Goal: Information Seeking & Learning: Find specific fact

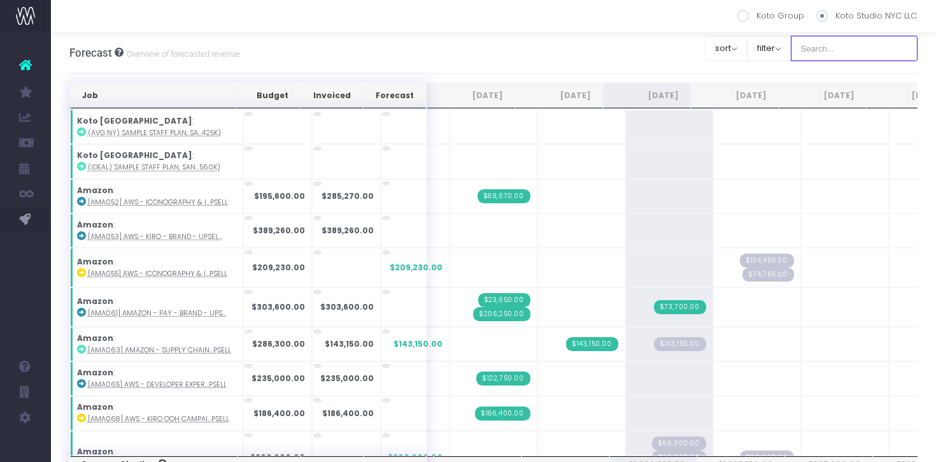
click at [874, 49] on input "text" at bounding box center [854, 48] width 127 height 25
type input "ru"
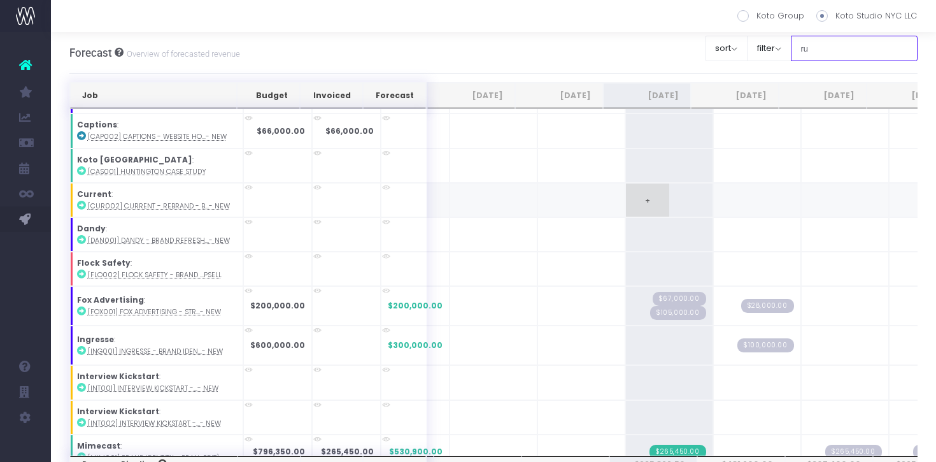
scroll to position [32, 0]
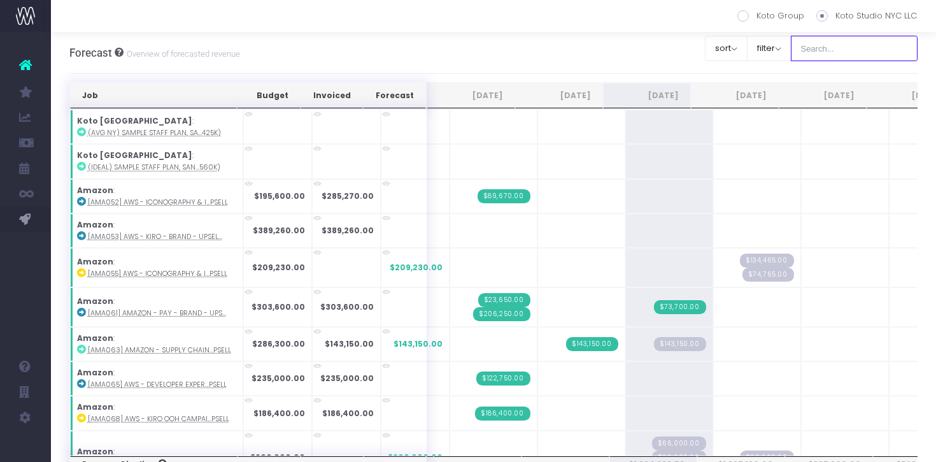
click at [832, 48] on input "text" at bounding box center [854, 48] width 127 height 25
type input "ru"
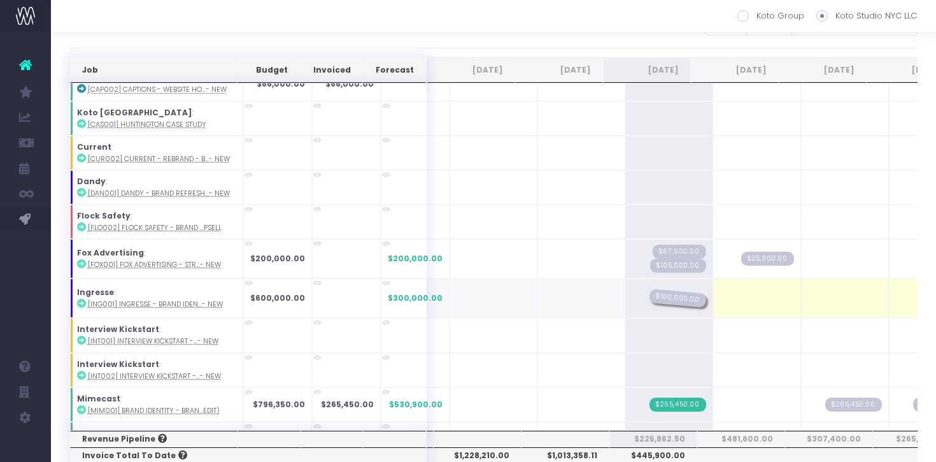
drag, startPoint x: 748, startPoint y: 301, endPoint x: 680, endPoint y: 295, distance: 69.0
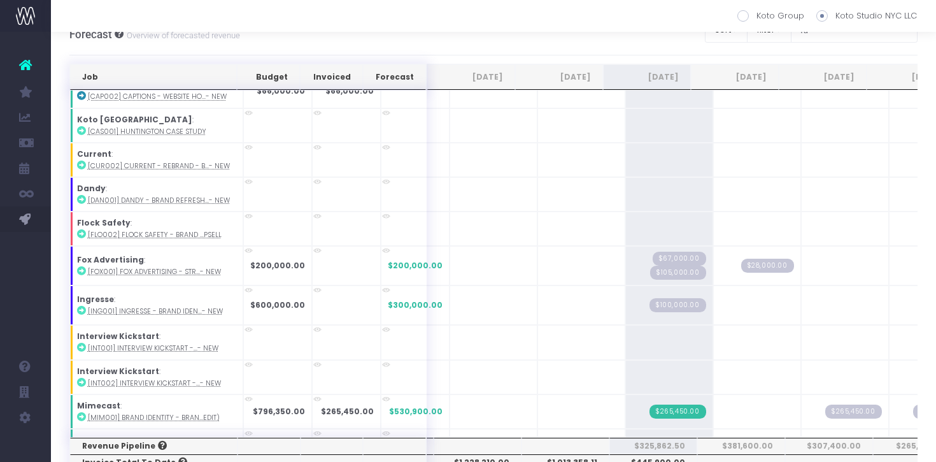
scroll to position [33, 0]
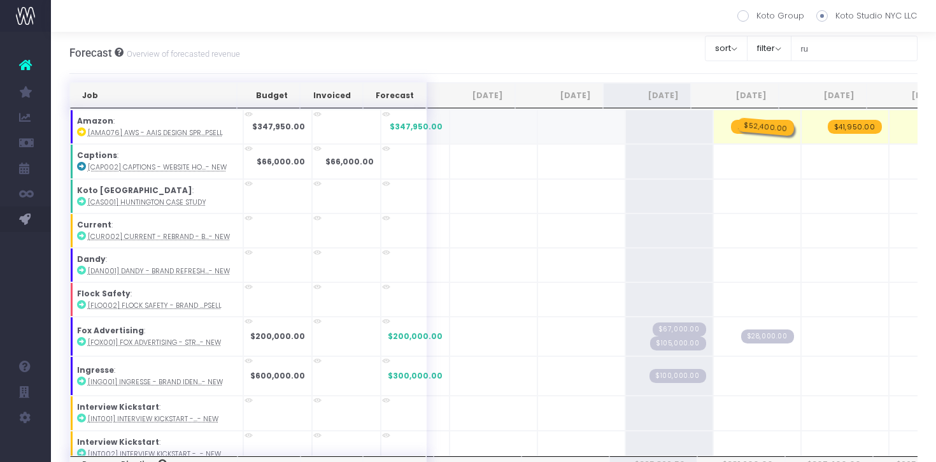
drag, startPoint x: 653, startPoint y: 125, endPoint x: 765, endPoint y: 134, distance: 111.8
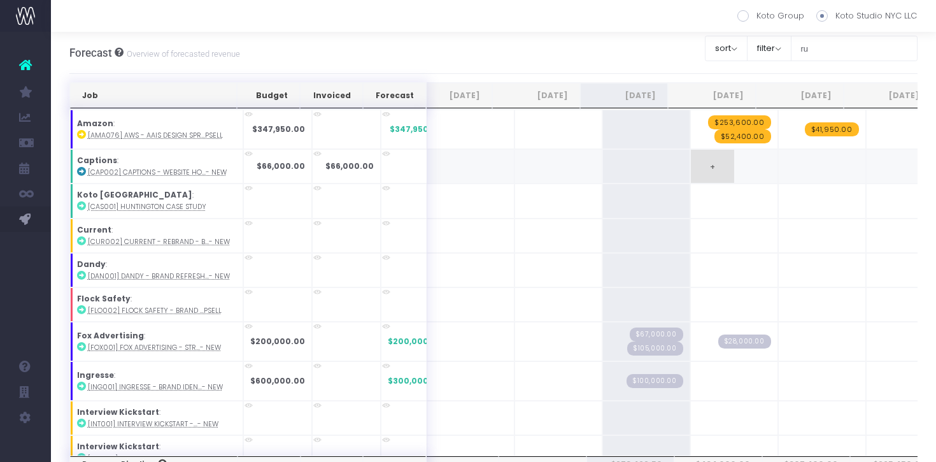
scroll to position [0, 27]
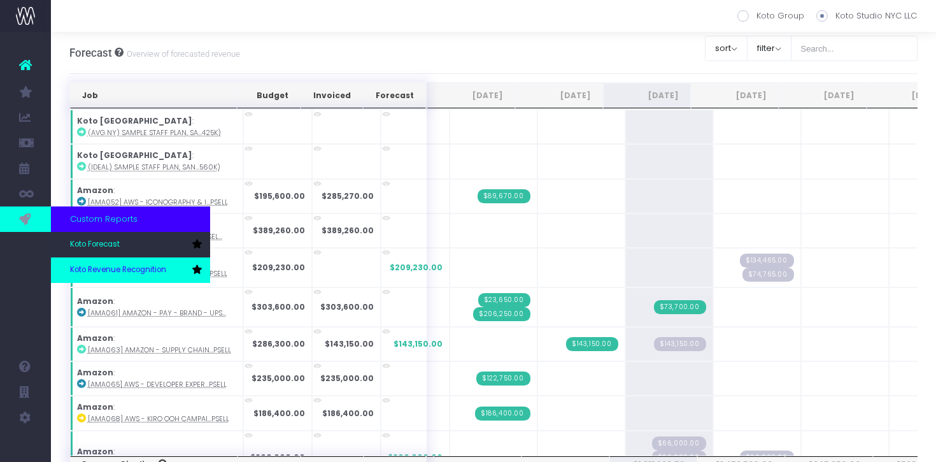
click at [104, 266] on span "Koto Revenue Recognition" at bounding box center [118, 269] width 96 height 11
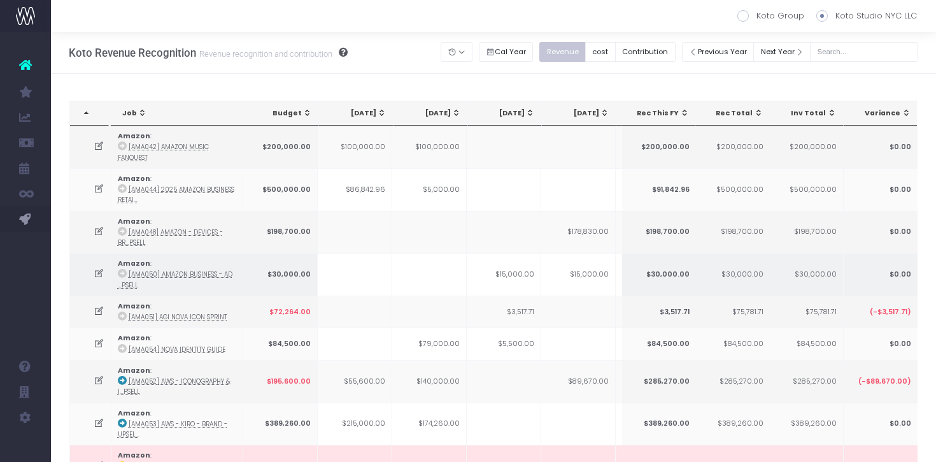
click at [470, 253] on td "$15,000.00" at bounding box center [504, 274] width 75 height 43
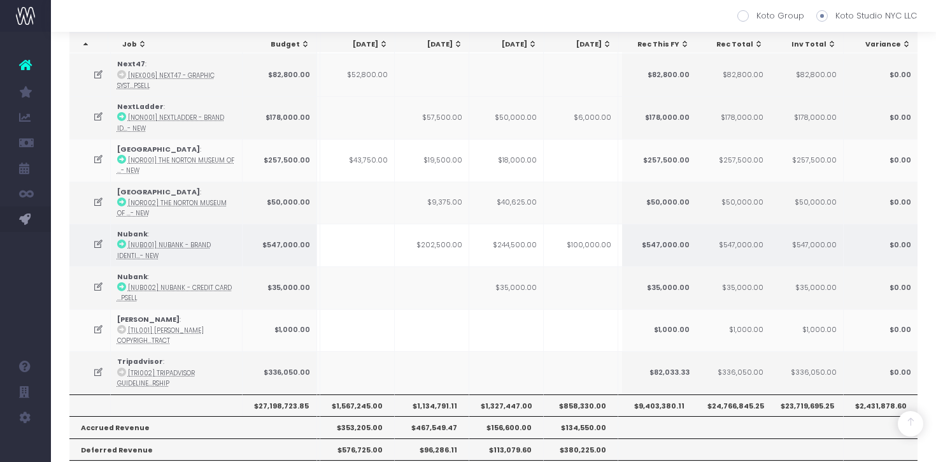
click at [519, 243] on td "$244,500.00" at bounding box center [506, 245] width 75 height 43
click at [526, 244] on td "$244,500.00" at bounding box center [506, 245] width 75 height 43
click at [595, 244] on td "$100,000.00" at bounding box center [581, 245] width 75 height 43
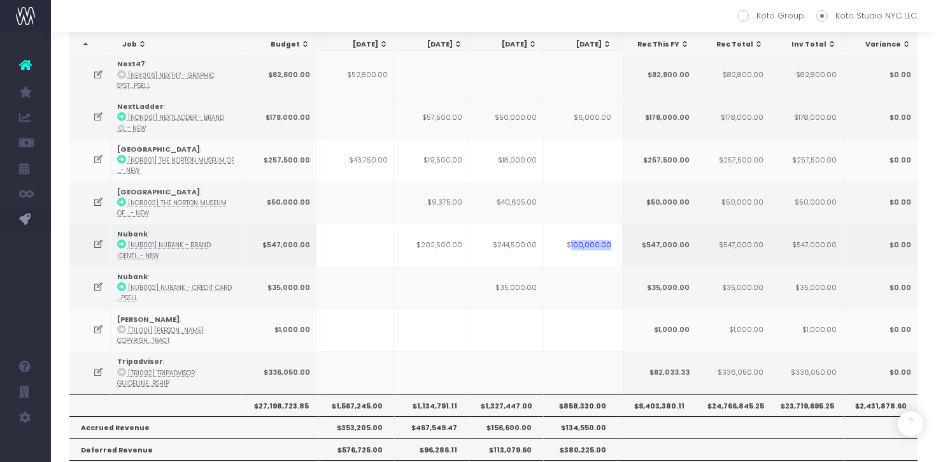
click at [595, 244] on td "$100,000.00" at bounding box center [581, 245] width 75 height 43
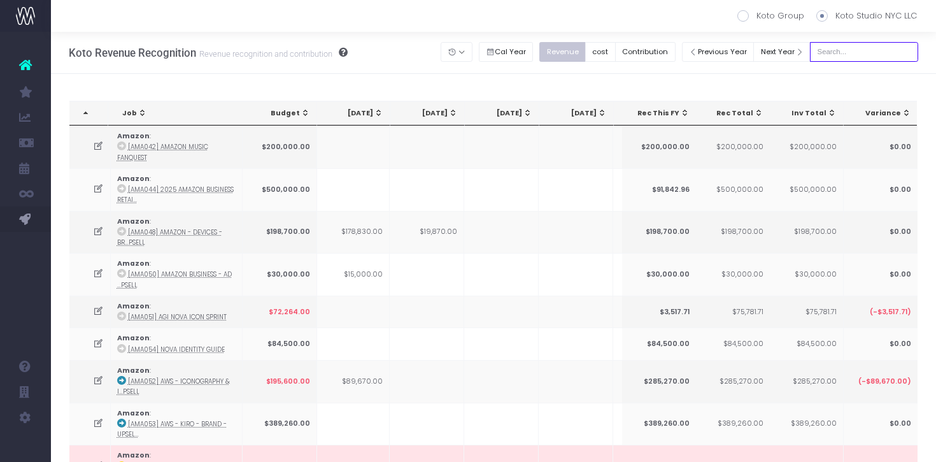
click at [866, 52] on input "text" at bounding box center [864, 52] width 108 height 20
type input "ru"
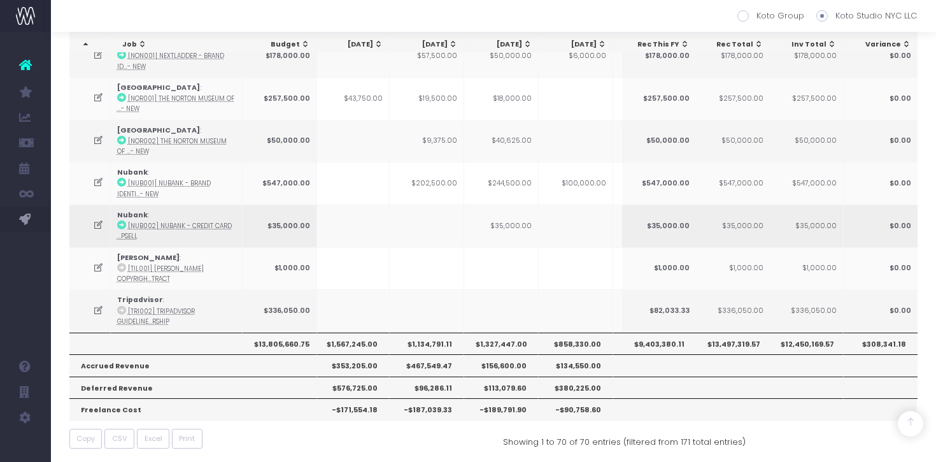
click at [522, 218] on td "$35,000.00" at bounding box center [501, 225] width 75 height 43
click at [549, 208] on td at bounding box center [576, 225] width 75 height 43
click at [96, 222] on icon at bounding box center [98, 225] width 11 height 11
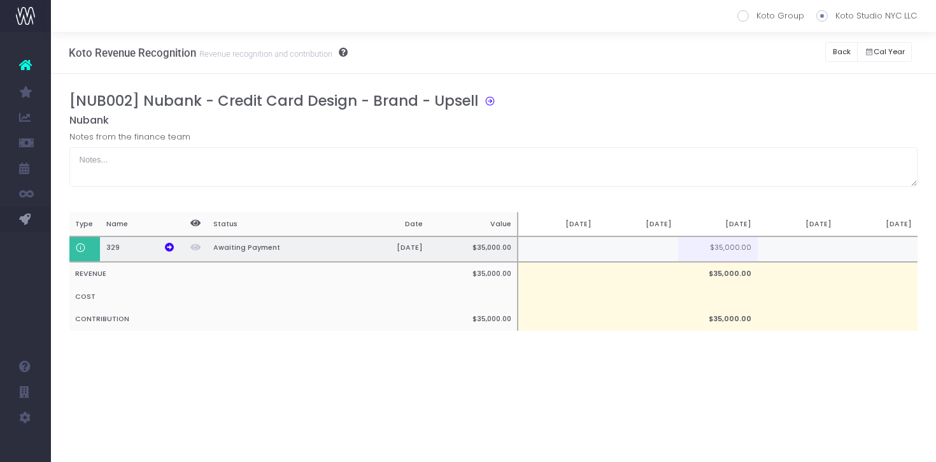
click at [638, 255] on td at bounding box center [638, 249] width 80 height 26
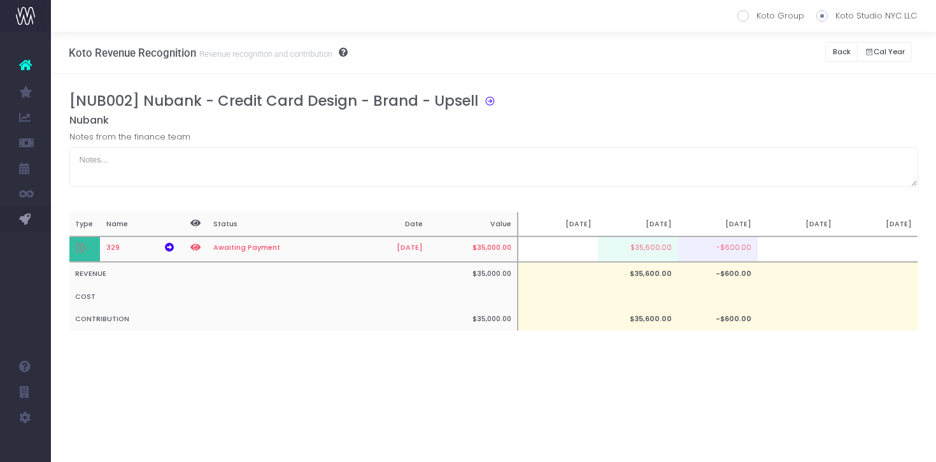
click at [717, 110] on div "[NUB002] Nubank - Credit Card Design - Brand - Upsell" at bounding box center [498, 103] width 859 height 22
click at [667, 253] on td "$35,600.00" at bounding box center [638, 249] width 80 height 26
type input "100%"
click at [711, 145] on div "Notes from the finance team" at bounding box center [493, 159] width 849 height 56
click at [838, 52] on button "Back" at bounding box center [841, 52] width 32 height 20
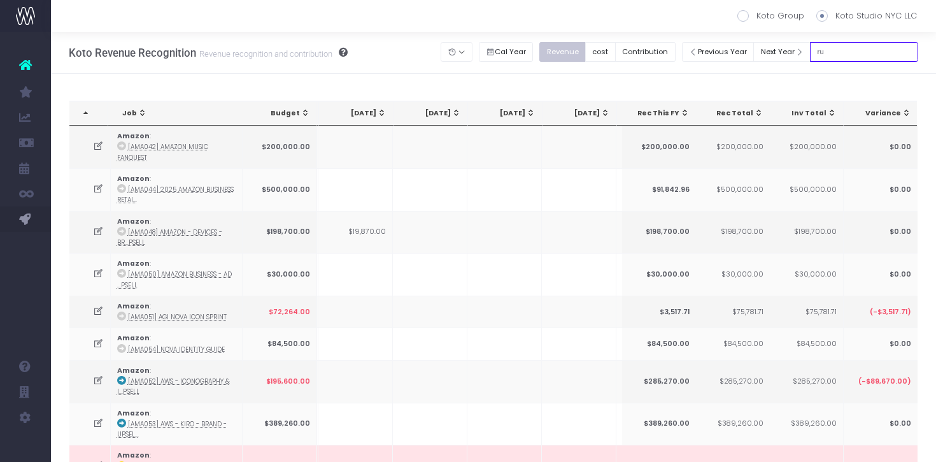
click at [872, 57] on input "ru" at bounding box center [864, 52] width 108 height 20
click at [875, 52] on input "ru" at bounding box center [864, 52] width 108 height 20
click at [360, 314] on td at bounding box center [355, 312] width 75 height 32
click at [874, 38] on div "Previous Year Next Year ru" at bounding box center [800, 48] width 236 height 32
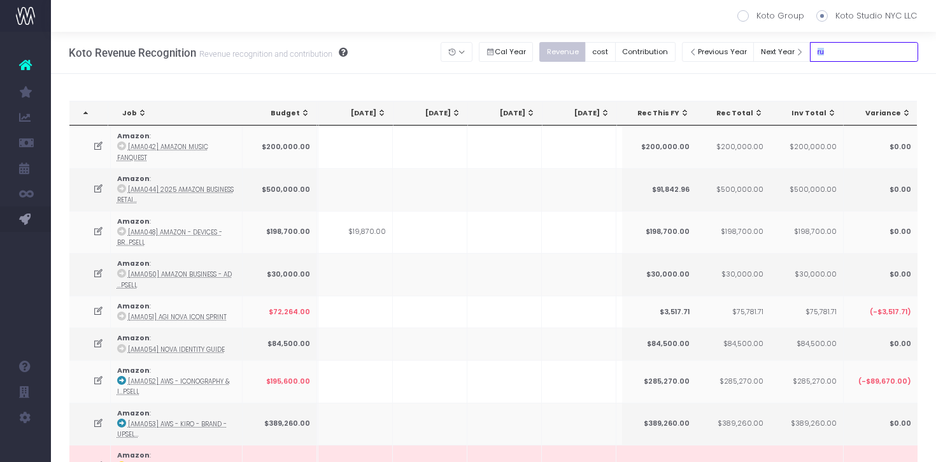
click at [871, 45] on input "ru" at bounding box center [864, 52] width 108 height 20
type input "ingres"
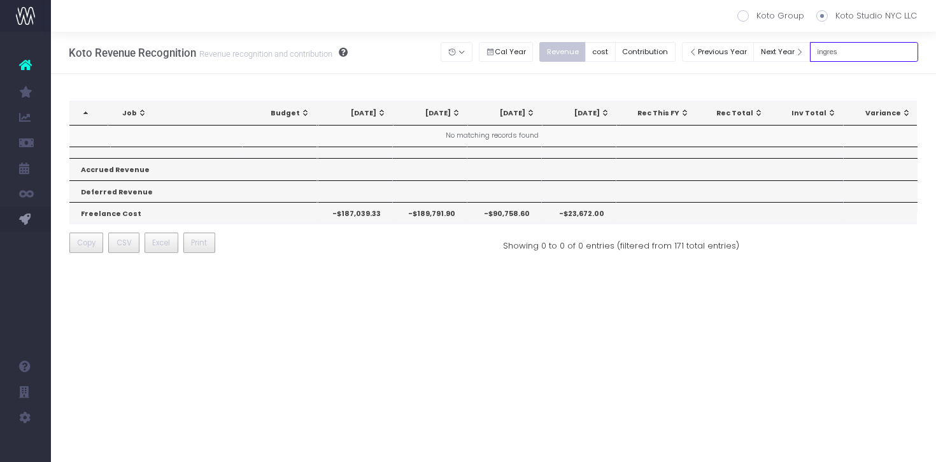
click at [863, 45] on input "ingres" at bounding box center [864, 52] width 108 height 20
type input "i"
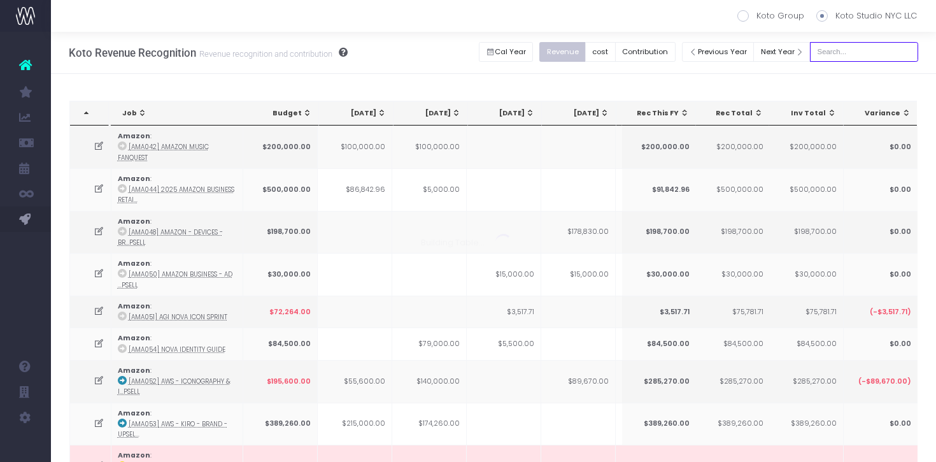
click at [859, 48] on input "text" at bounding box center [864, 52] width 108 height 20
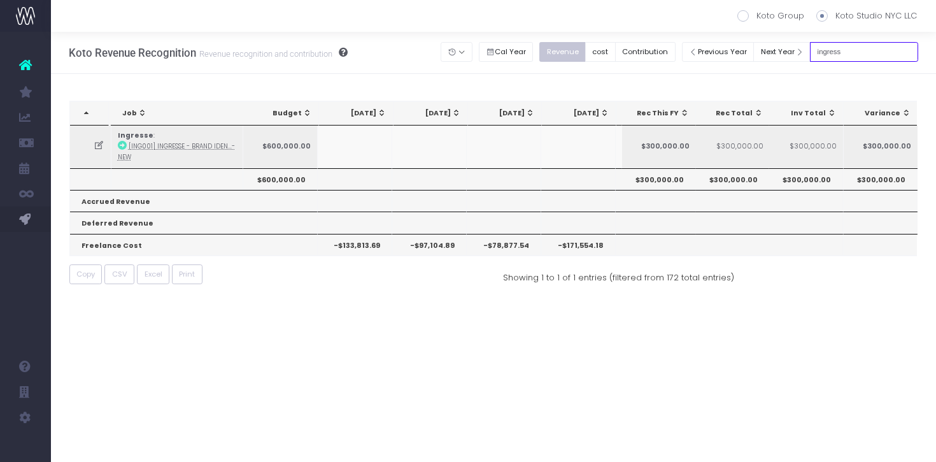
type input "ingress"
click at [101, 146] on icon at bounding box center [99, 145] width 11 height 11
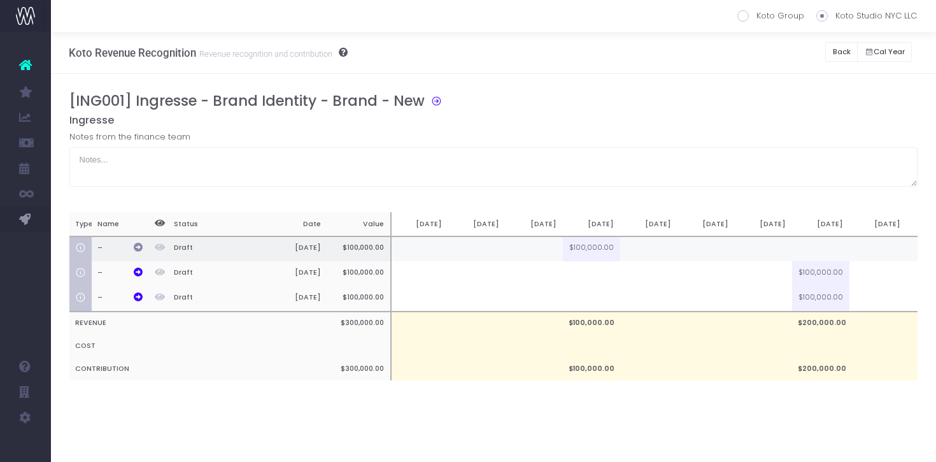
click at [138, 248] on icon at bounding box center [138, 247] width 9 height 9
click at [632, 250] on td at bounding box center [648, 248] width 57 height 25
type input "7"
click at [636, 250] on td at bounding box center [648, 248] width 57 height 25
type input "89000"
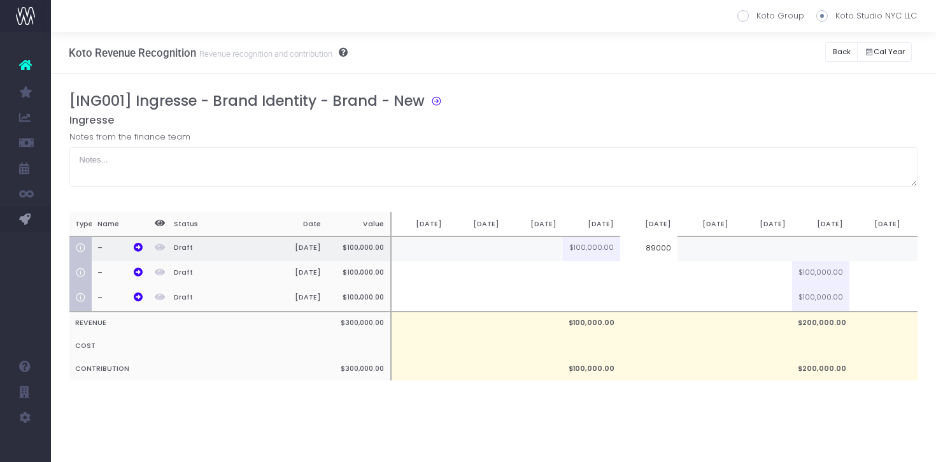
click at [717, 248] on td at bounding box center [706, 248] width 57 height 25
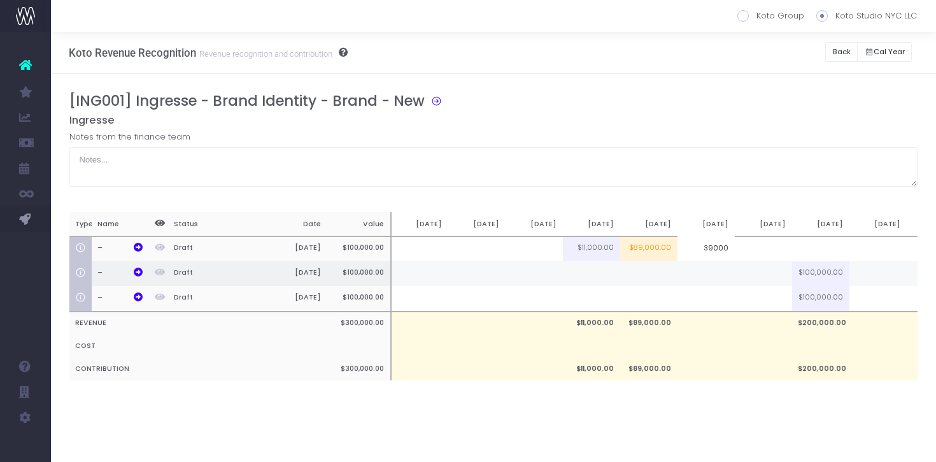
type input "39000"
click at [717, 275] on td at bounding box center [706, 273] width 57 height 25
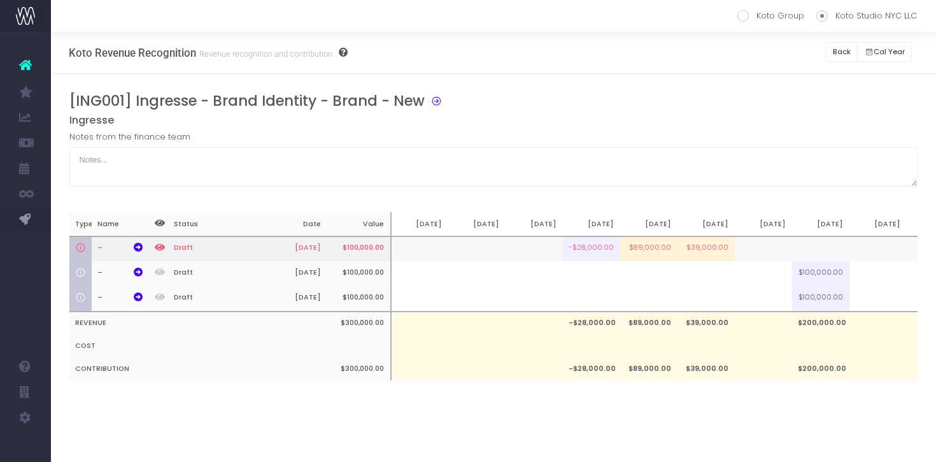
click at [658, 249] on td "$89,000.00" at bounding box center [648, 248] width 57 height 25
type input "50000"
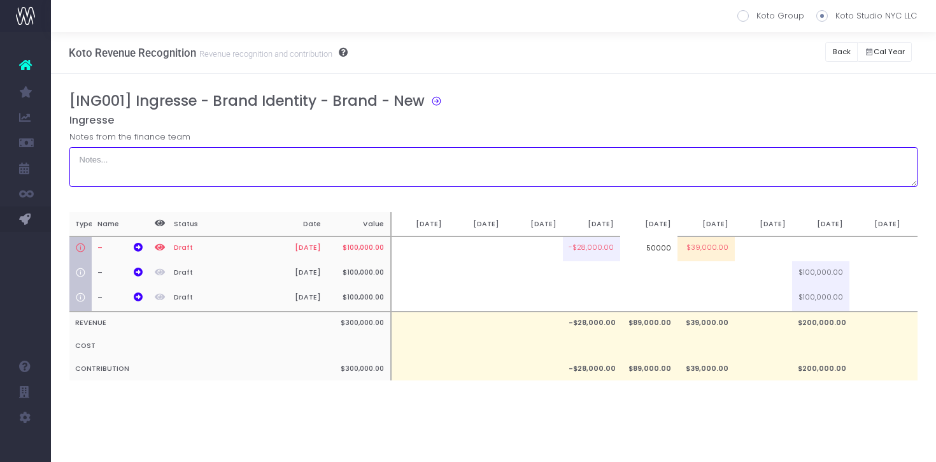
click at [773, 182] on textarea at bounding box center [493, 166] width 849 height 39
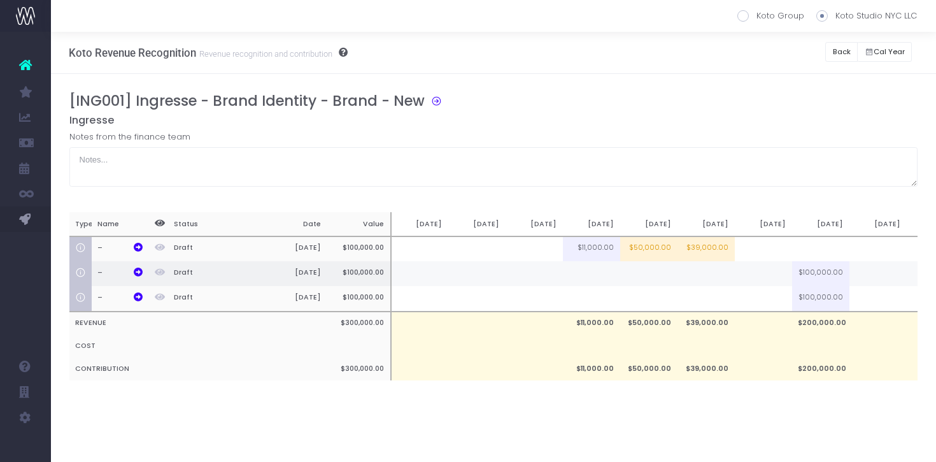
click at [718, 275] on td at bounding box center [706, 273] width 57 height 25
click at [767, 280] on td at bounding box center [763, 273] width 57 height 25
type input "84000"
click at [808, 188] on div "[ING001] Ingresse - Brand Identity - Brand - New Ingresse Notes from the financ…" at bounding box center [493, 248] width 849 height 313
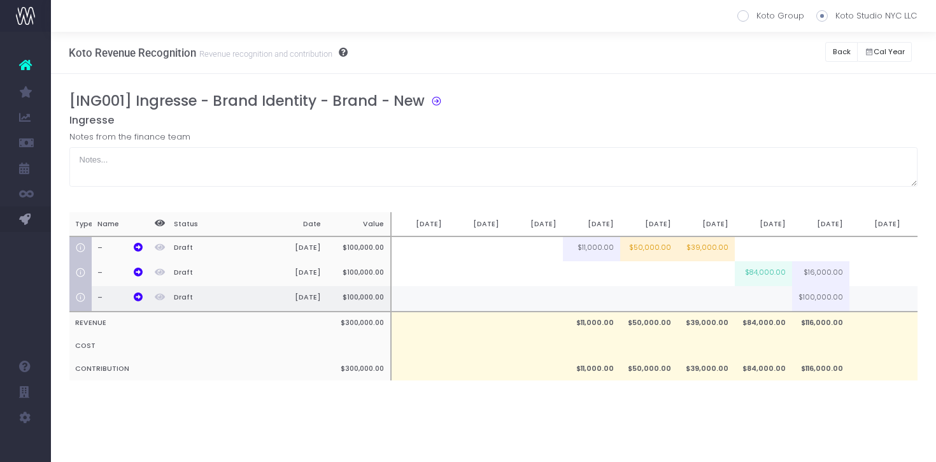
click at [710, 299] on td at bounding box center [706, 298] width 57 height 25
click at [715, 302] on td at bounding box center [706, 298] width 57 height 25
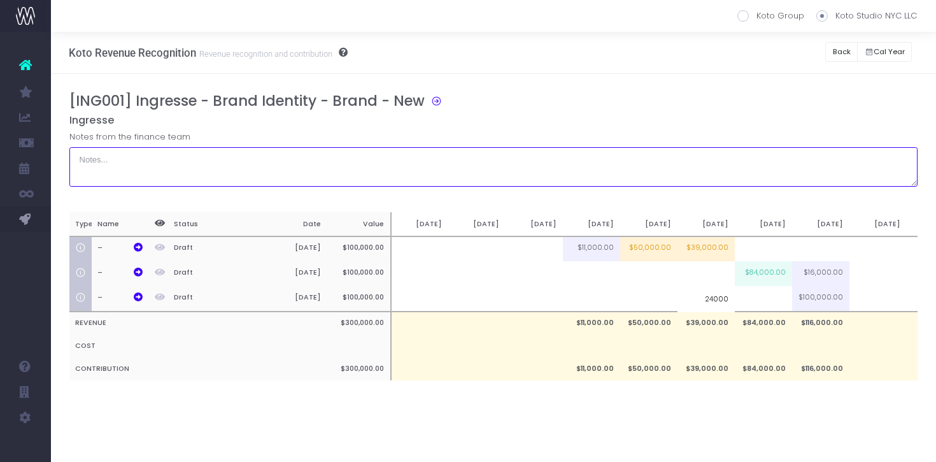
click at [749, 183] on textarea at bounding box center [493, 166] width 849 height 39
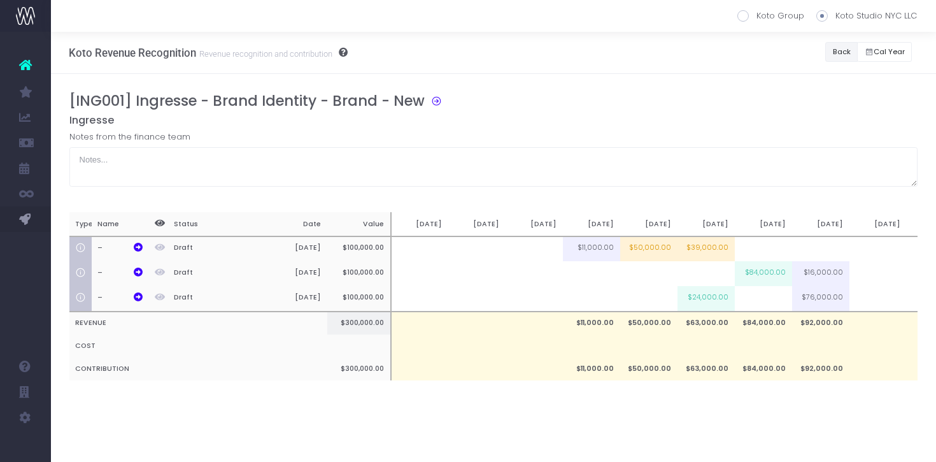
drag, startPoint x: 843, startPoint y: 54, endPoint x: 696, endPoint y: 324, distance: 307.5
click at [696, 324] on div "Koto Revenue Recognition Revenue recognition and contribution Koto Group Koto S…" at bounding box center [493, 228] width 885 height 392
click at [705, 246] on td "$39,000.00" at bounding box center [706, 248] width 57 height 25
type input "$39,000.00"
click at [708, 197] on div "[ING001] Ingresse - Brand Identity - Brand - New Ingresse Notes from the financ…" at bounding box center [493, 248] width 849 height 313
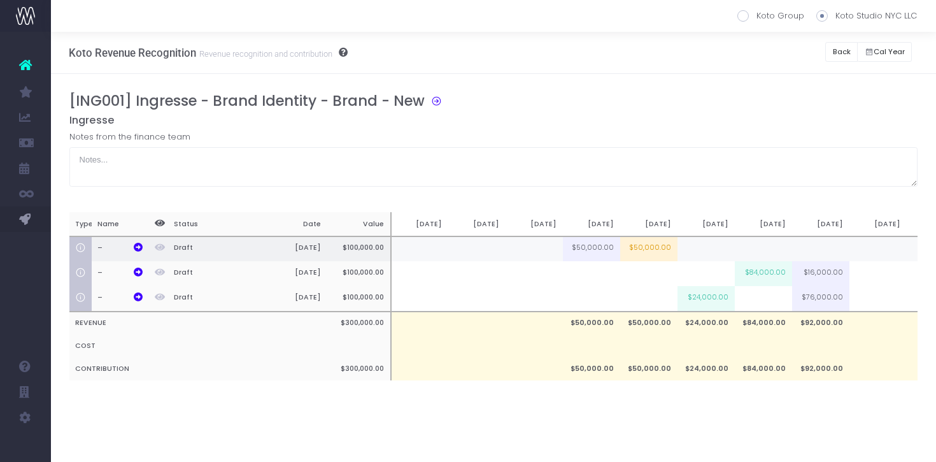
click at [712, 253] on td at bounding box center [706, 248] width 57 height 25
type input "29000"
click at [734, 90] on div "[ING001] Ingresse - Brand Identity - Brand - New Ingresse Notes from the financ…" at bounding box center [493, 249] width 885 height 350
click at [841, 48] on button "Back" at bounding box center [841, 52] width 32 height 20
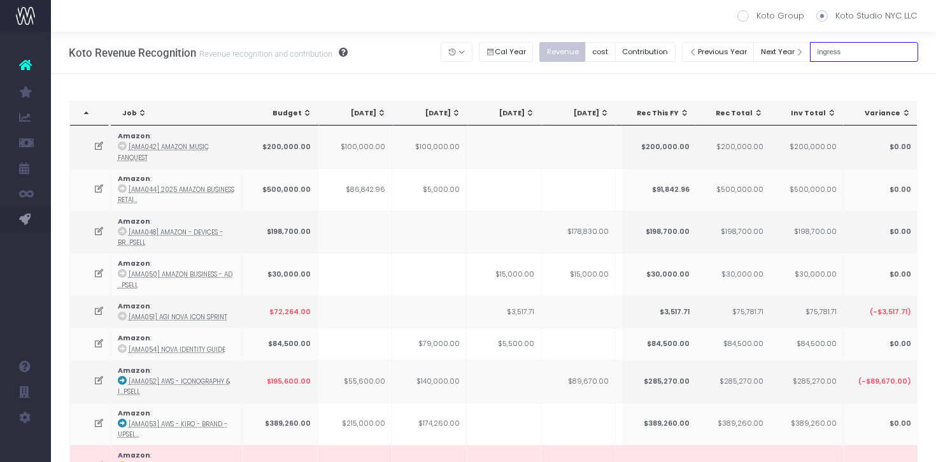
click at [852, 56] on input "ingress" at bounding box center [864, 52] width 108 height 20
type input "ru"
click at [616, 52] on button "cost" at bounding box center [600, 52] width 31 height 20
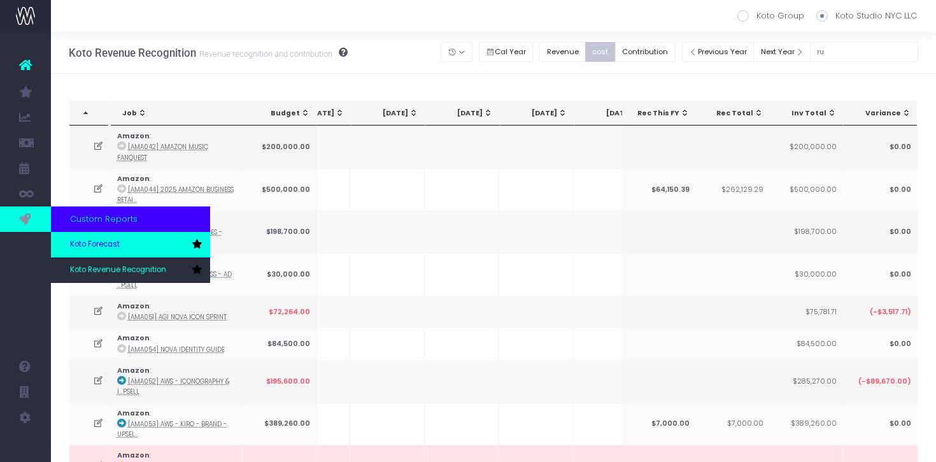
click at [102, 242] on span "Koto Forecast" at bounding box center [95, 244] width 50 height 11
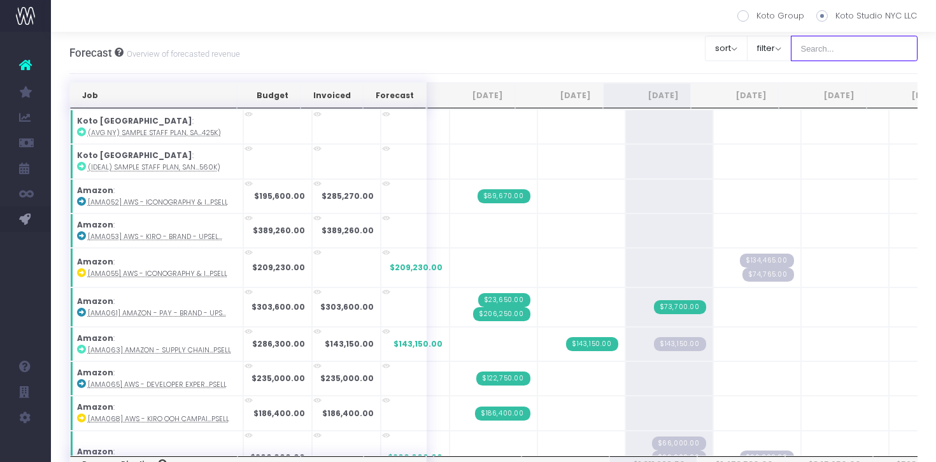
click at [841, 58] on input "text" at bounding box center [854, 48] width 127 height 25
type input "ru"
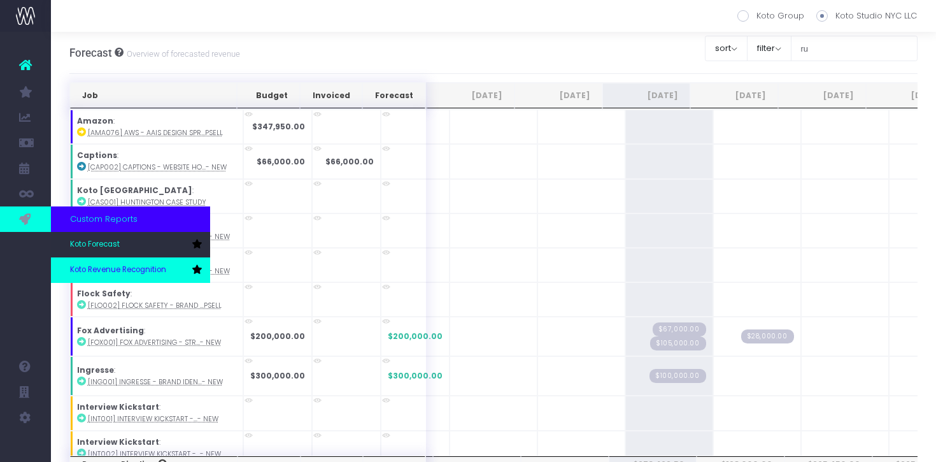
click at [96, 277] on link "Koto Revenue Recognition" at bounding box center [130, 269] width 159 height 25
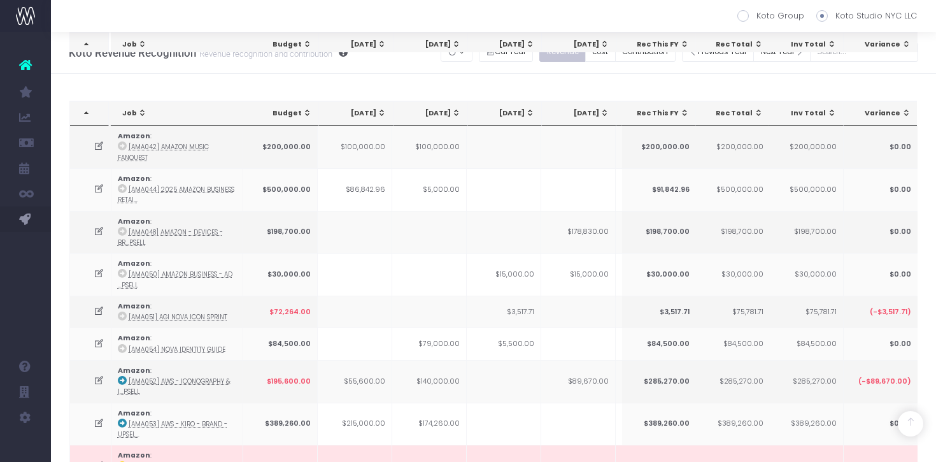
scroll to position [1826, 0]
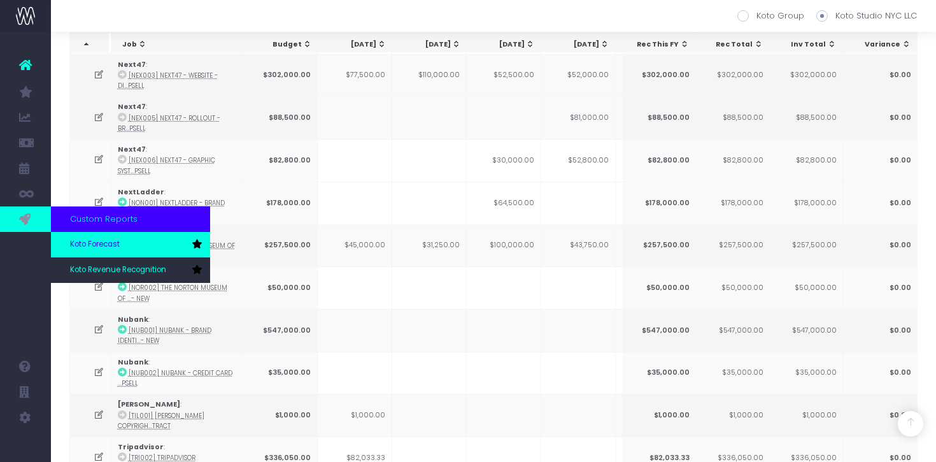
click at [103, 243] on span "Koto Forecast" at bounding box center [95, 244] width 50 height 11
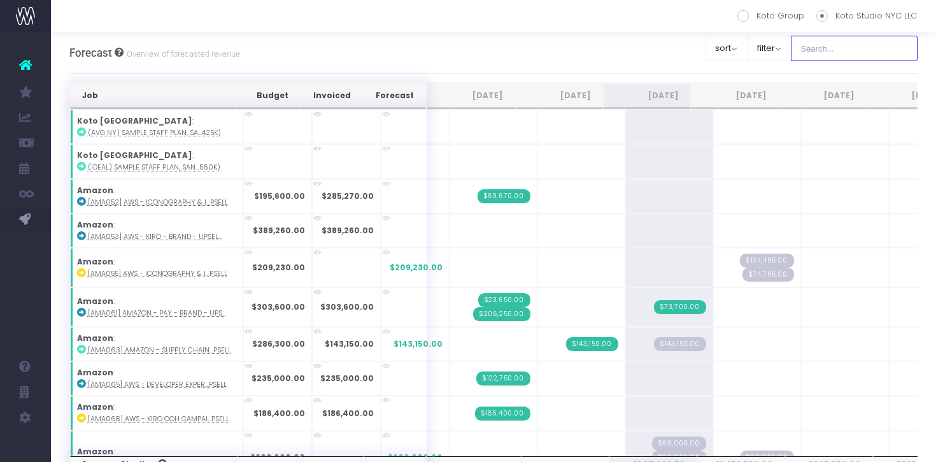
click at [857, 52] on input "text" at bounding box center [854, 48] width 127 height 25
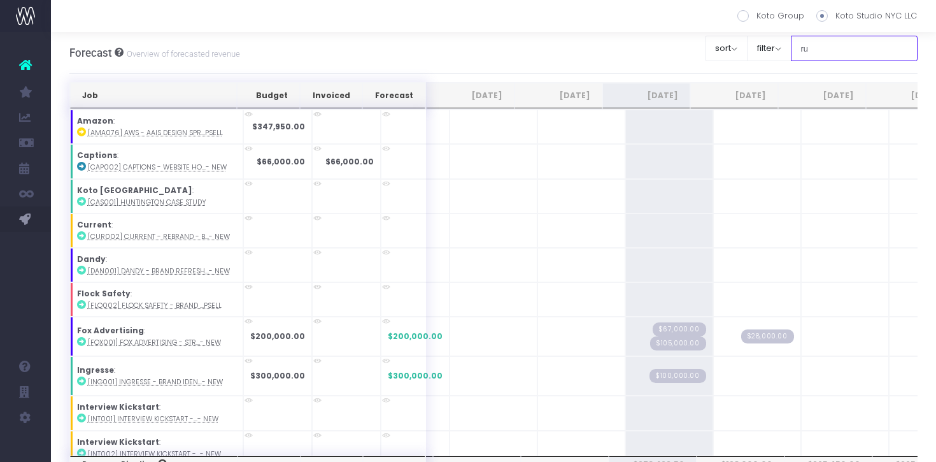
click at [838, 43] on input "ru" at bounding box center [854, 48] width 127 height 25
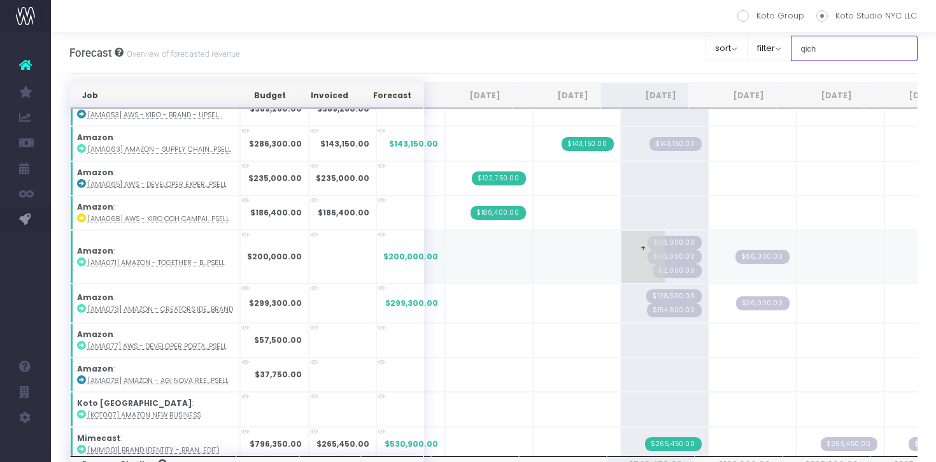
scroll to position [26, 0]
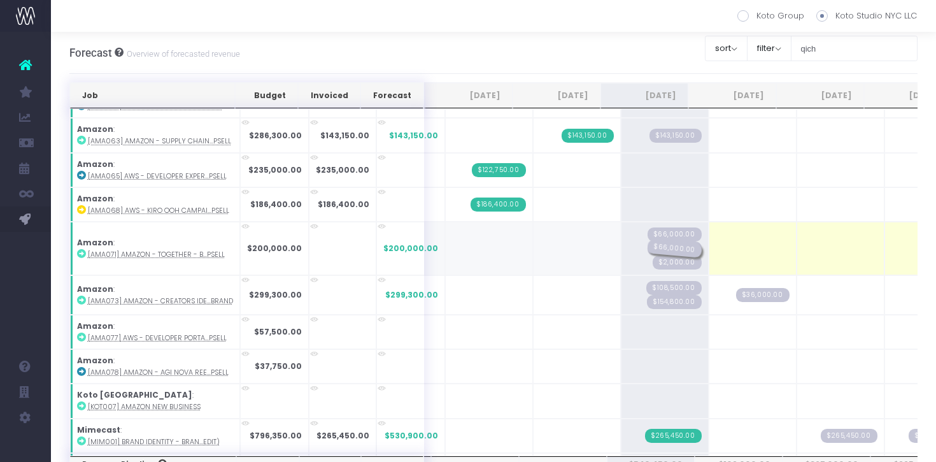
drag, startPoint x: 747, startPoint y: 246, endPoint x: 675, endPoint y: 246, distance: 72.0
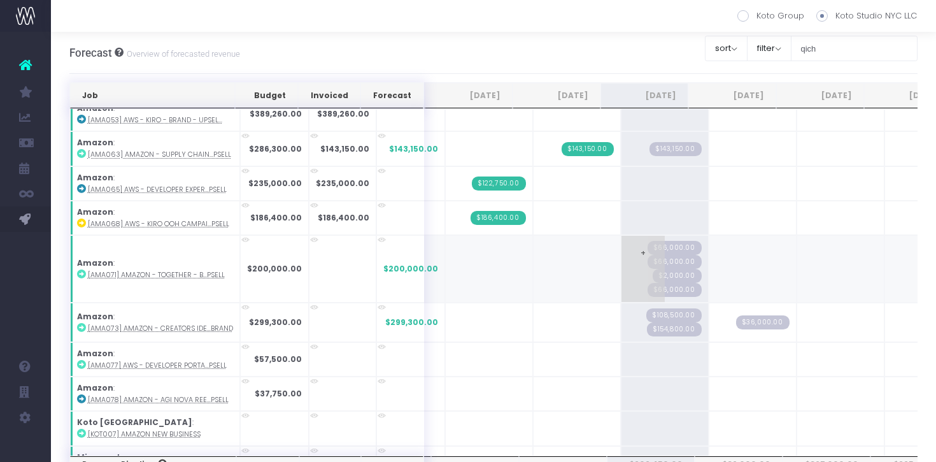
scroll to position [0, 0]
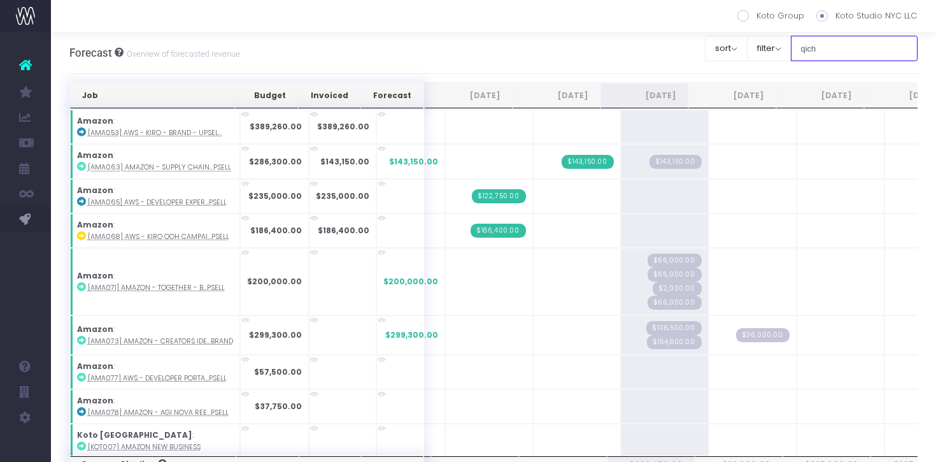
click at [838, 50] on input "qich" at bounding box center [854, 48] width 127 height 25
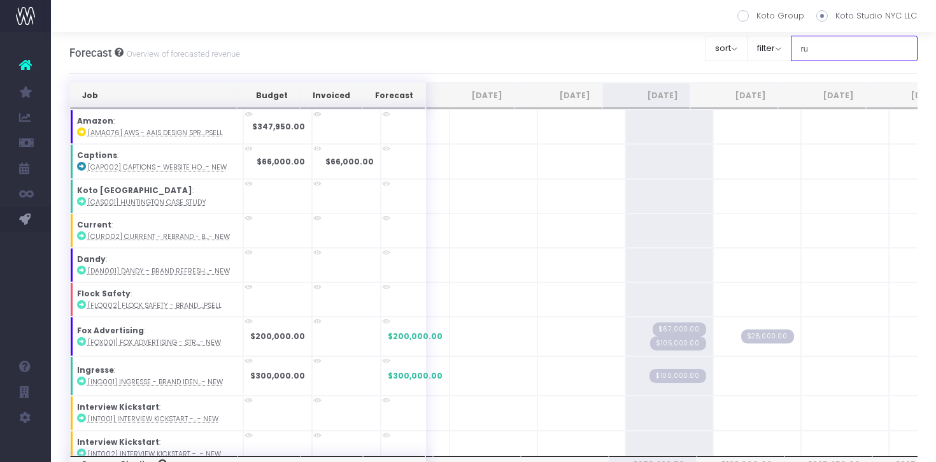
type input "ru"
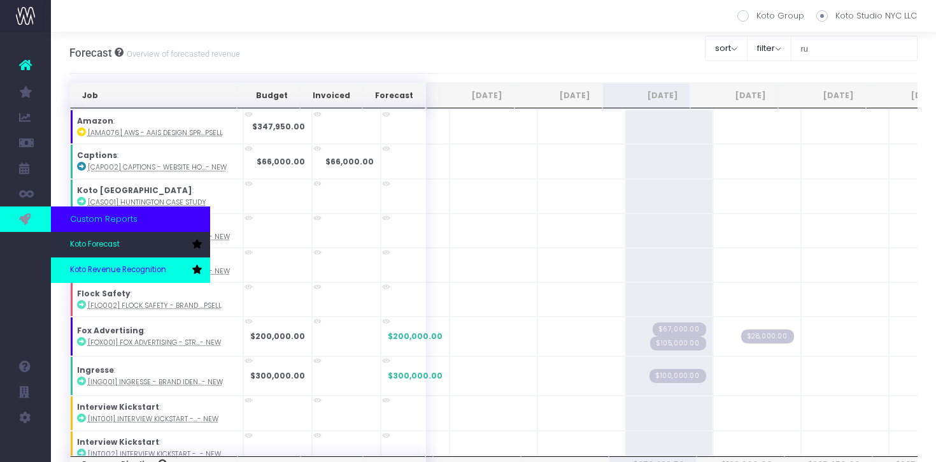
click at [100, 270] on span "Koto Revenue Recognition" at bounding box center [118, 269] width 96 height 11
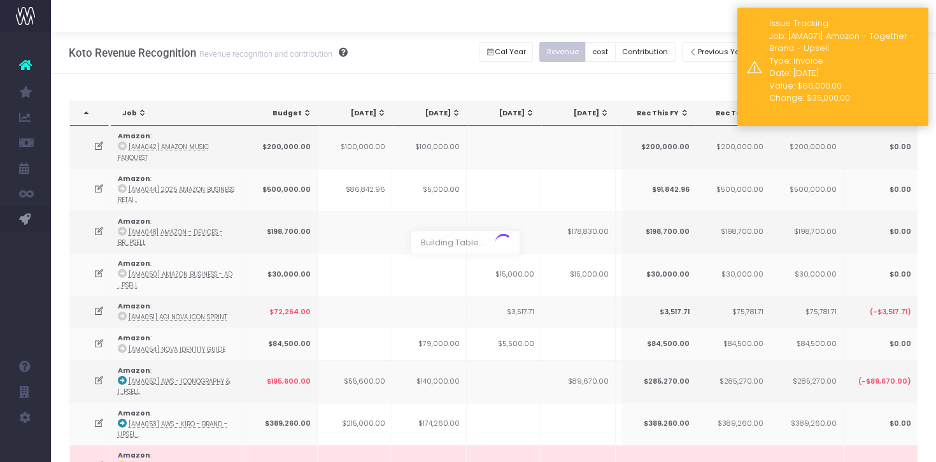
click at [873, 53] on div "Issue Tracking: Job: [AMA071] Amazon - Together - Brand - Upsell Type: invoice …" at bounding box center [844, 66] width 150 height 99
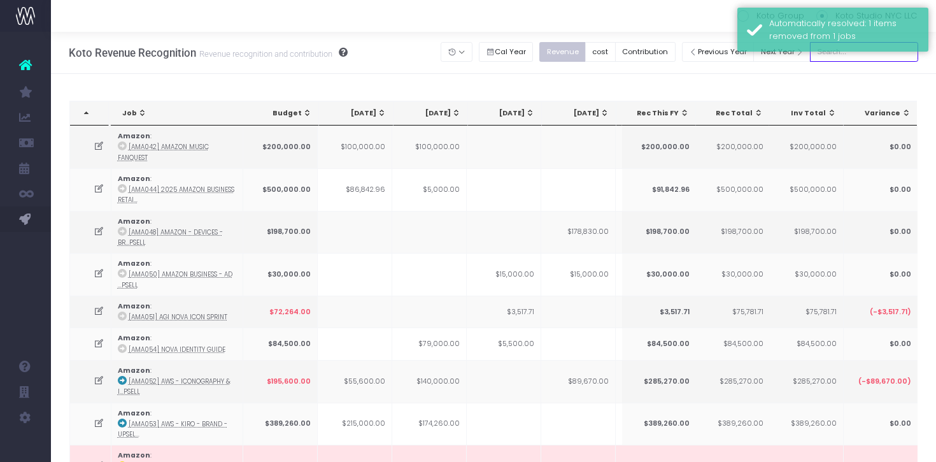
click at [869, 59] on input "text" at bounding box center [864, 52] width 108 height 20
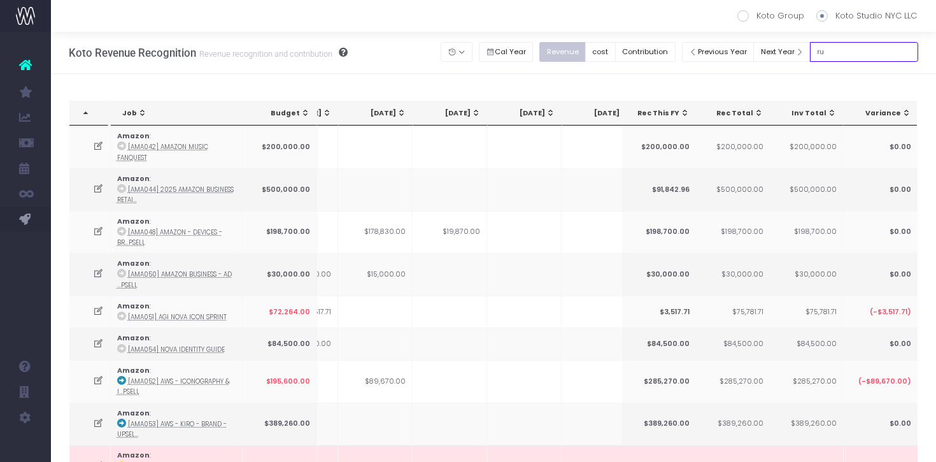
click at [873, 47] on input "ru" at bounding box center [864, 52] width 108 height 20
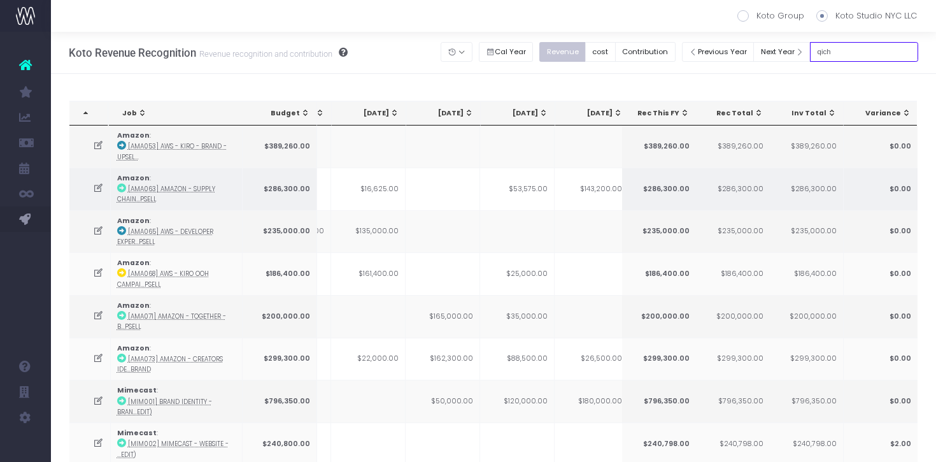
scroll to position [0, 213]
click at [520, 203] on td "$53,575.00" at bounding box center [515, 189] width 75 height 43
click at [418, 206] on td at bounding box center [440, 189] width 75 height 43
click at [534, 189] on td "$53,575.00" at bounding box center [515, 189] width 75 height 43
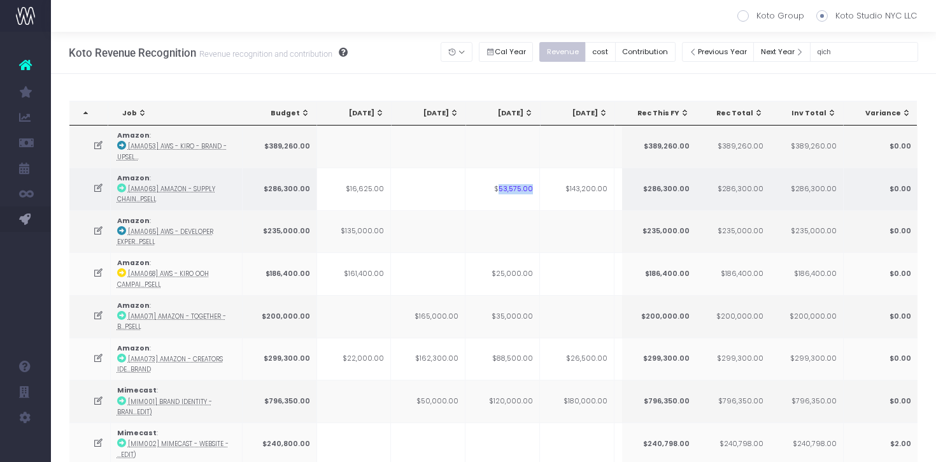
scroll to position [0, 229]
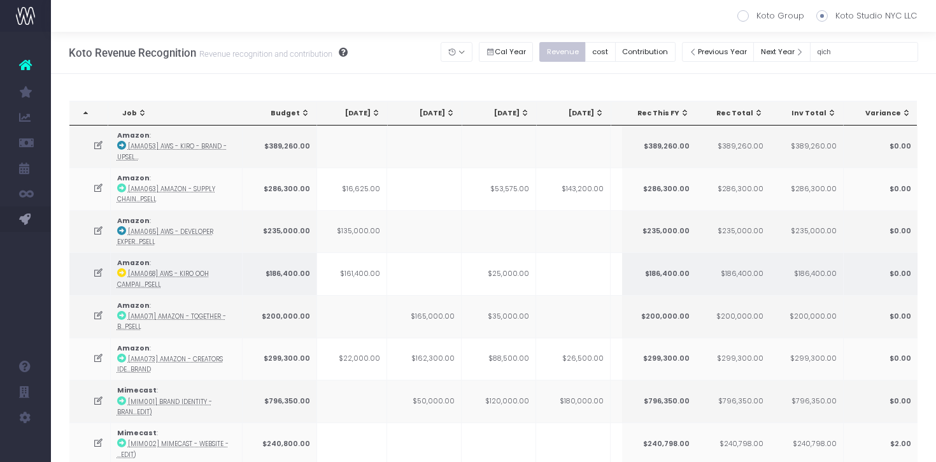
click at [511, 276] on td "$25,000.00" at bounding box center [499, 273] width 75 height 43
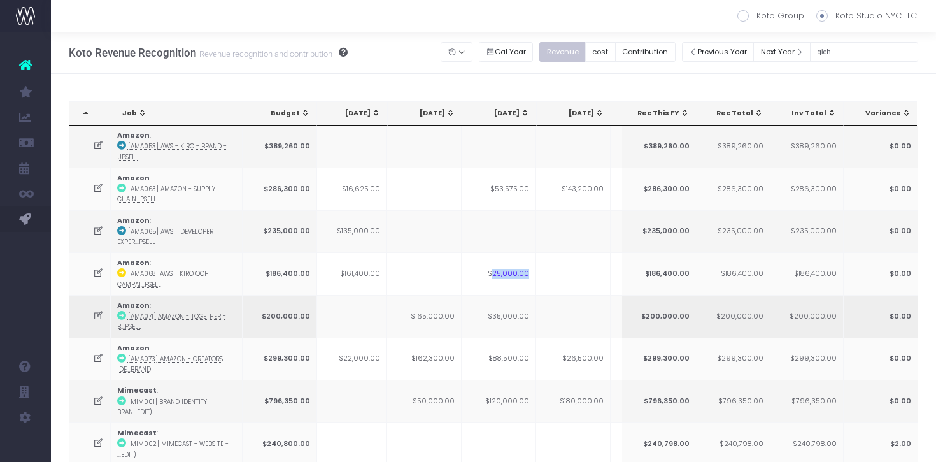
scroll to position [24, 0]
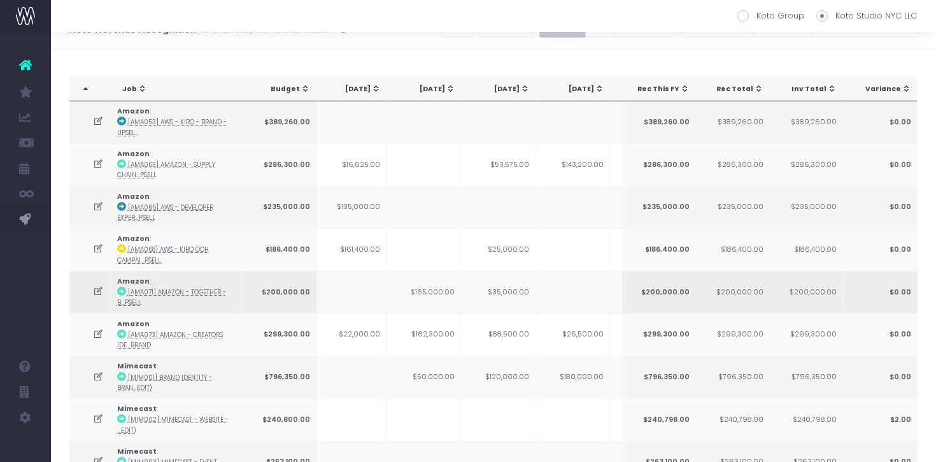
click at [517, 292] on td "$35,000.00" at bounding box center [499, 292] width 75 height 43
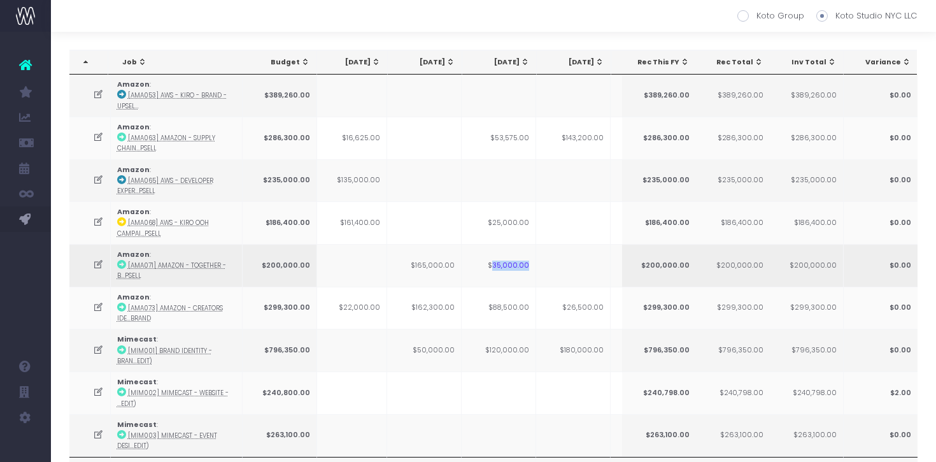
scroll to position [58, 0]
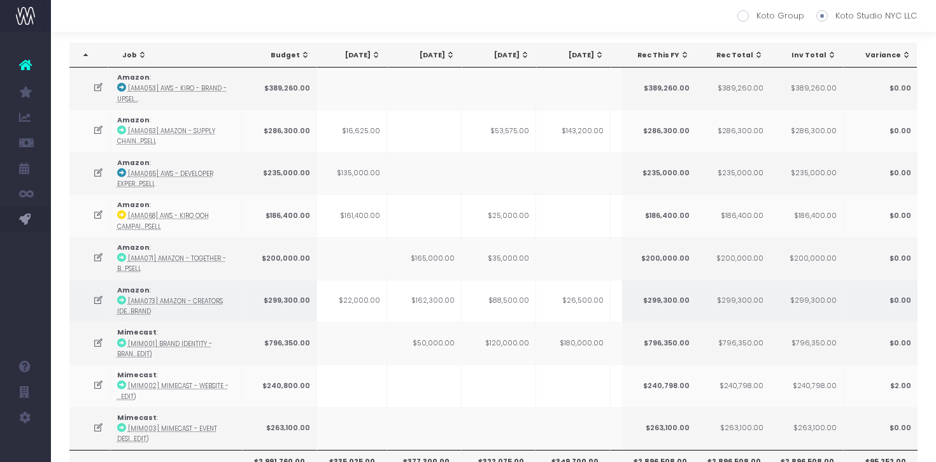
click at [507, 299] on td "$88,500.00" at bounding box center [499, 301] width 75 height 43
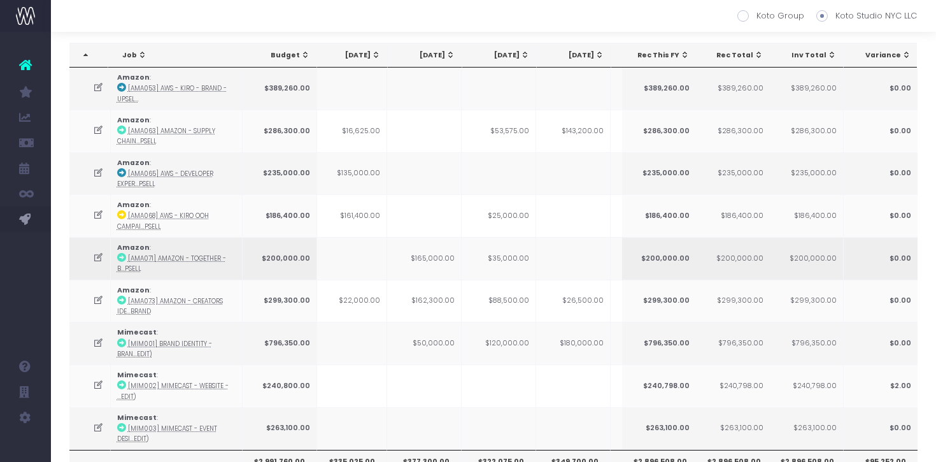
click at [547, 275] on td at bounding box center [573, 258] width 75 height 43
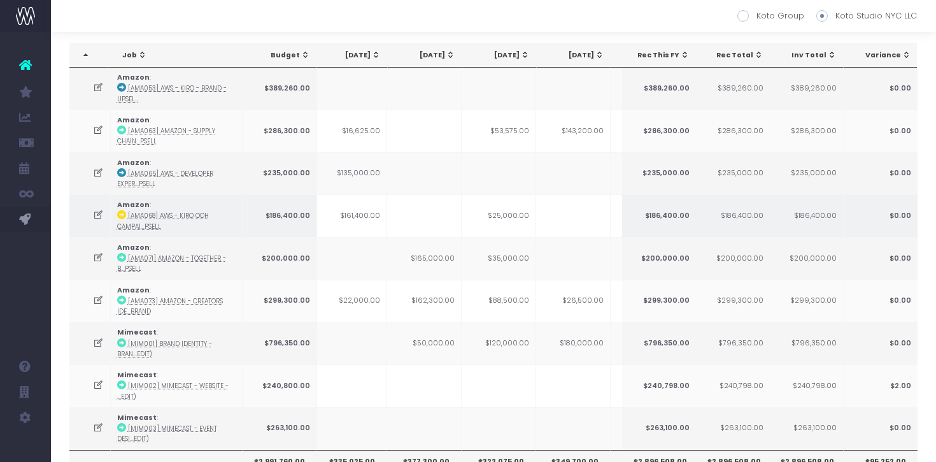
scroll to position [0, 0]
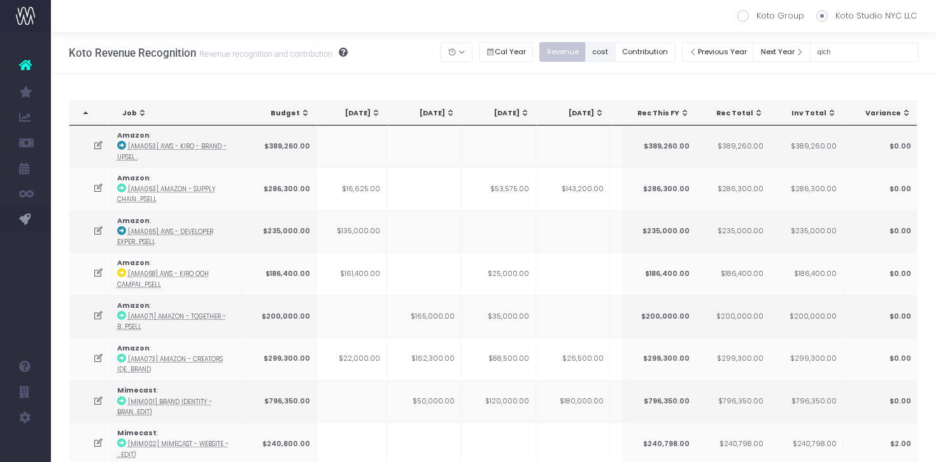
click at [615, 45] on button "cost" at bounding box center [600, 52] width 31 height 20
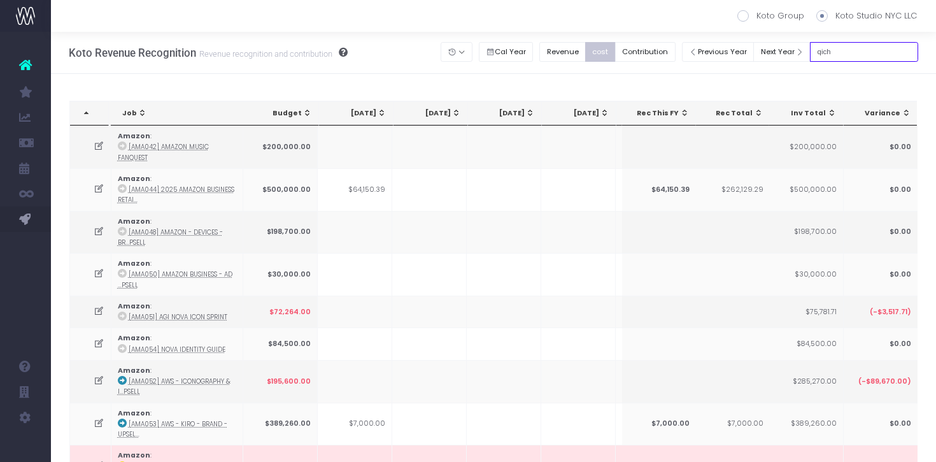
click at [871, 53] on input "qich" at bounding box center [864, 52] width 108 height 20
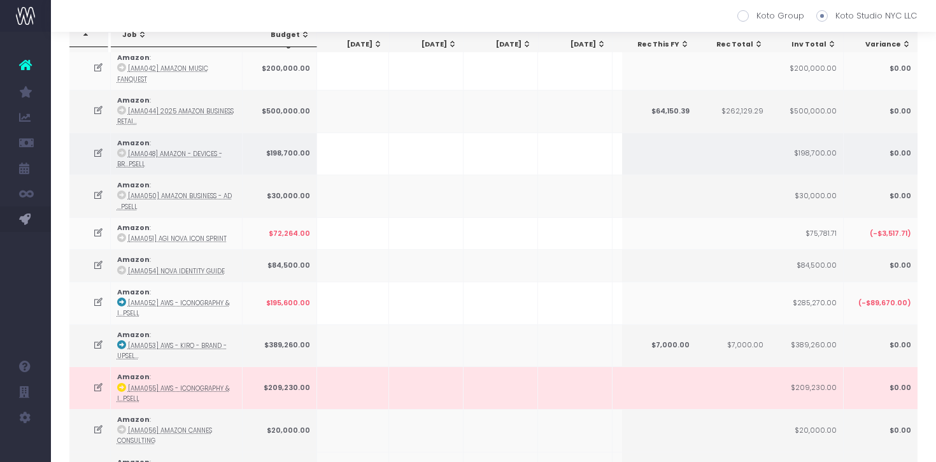
scroll to position [0, 150]
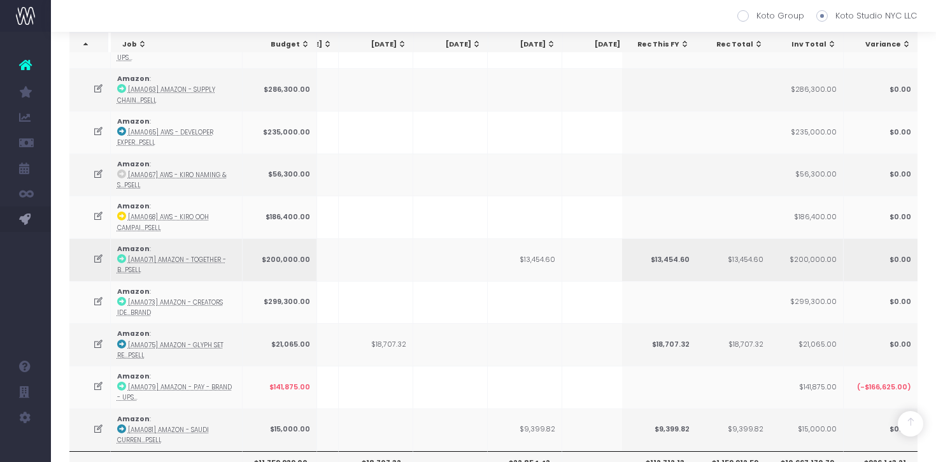
click at [539, 255] on td "$13,454.60" at bounding box center [525, 259] width 75 height 43
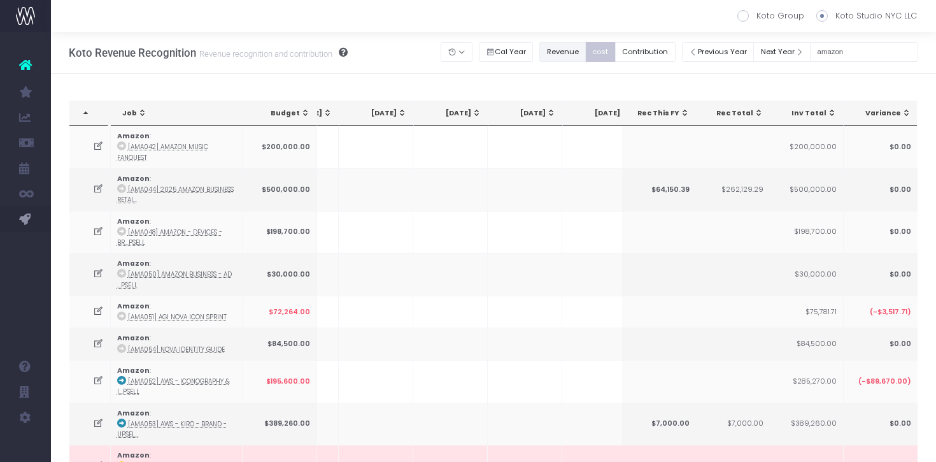
click at [586, 55] on button "Revenue" at bounding box center [562, 52] width 46 height 20
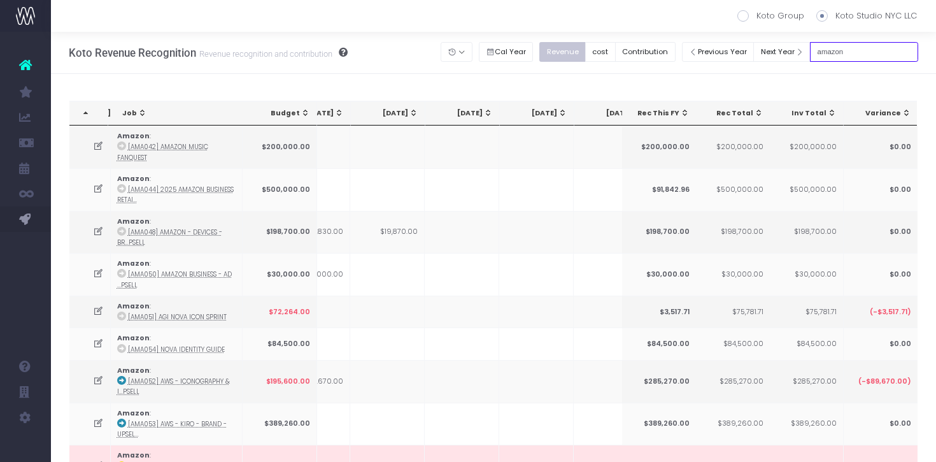
click at [858, 52] on input "amazon" at bounding box center [864, 52] width 108 height 20
type input "qich"
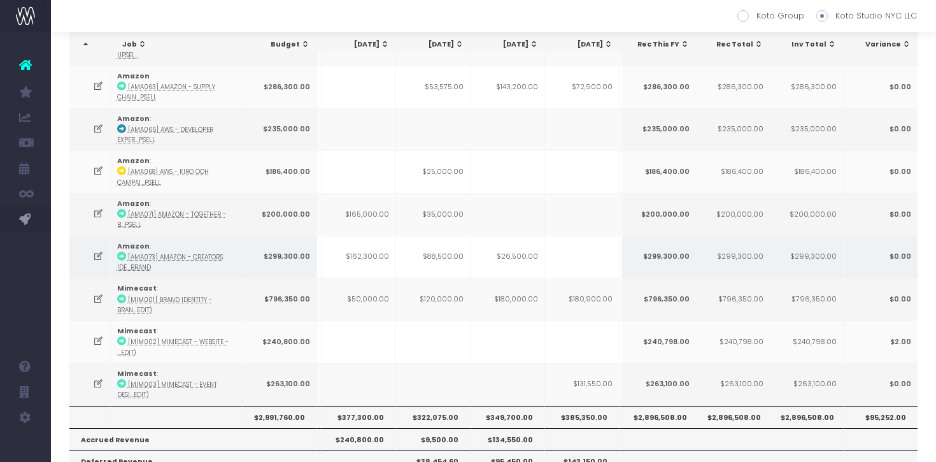
click at [456, 257] on td "$88,500.00" at bounding box center [433, 257] width 75 height 43
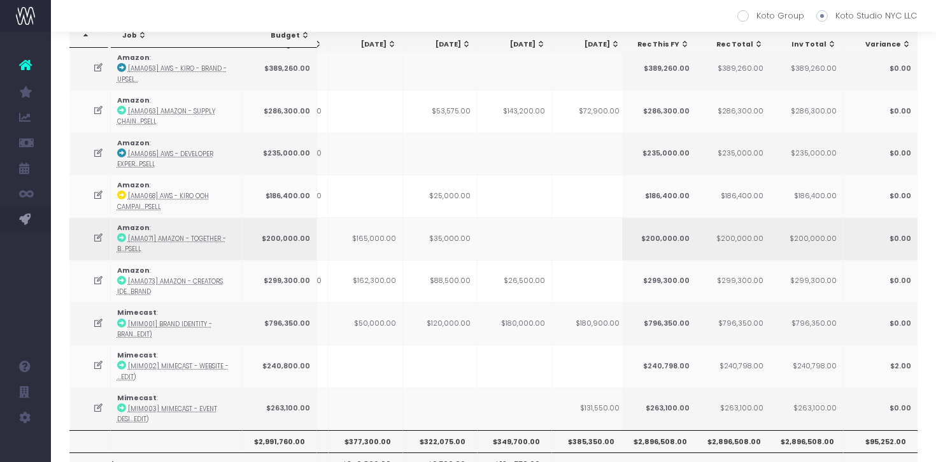
click at [466, 243] on td "$35,000.00" at bounding box center [440, 238] width 75 height 43
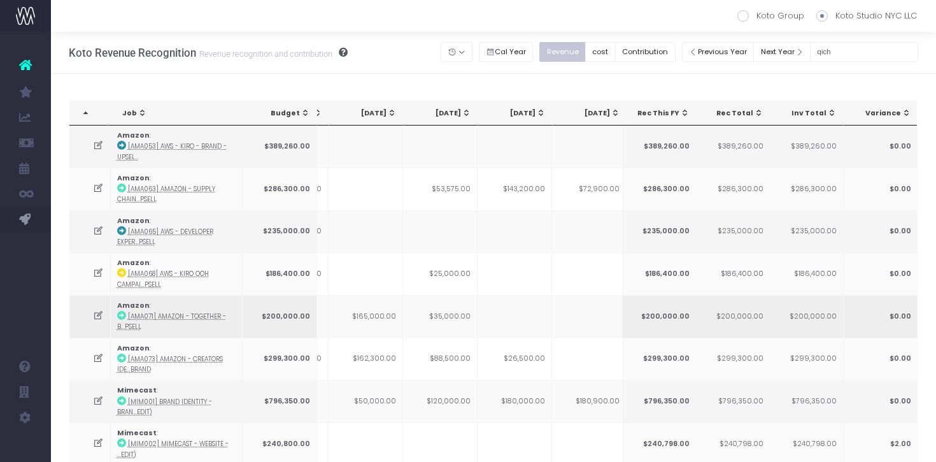
click at [462, 314] on td "$35,000.00" at bounding box center [440, 316] width 75 height 43
click at [657, 60] on button "Contribution" at bounding box center [645, 52] width 61 height 20
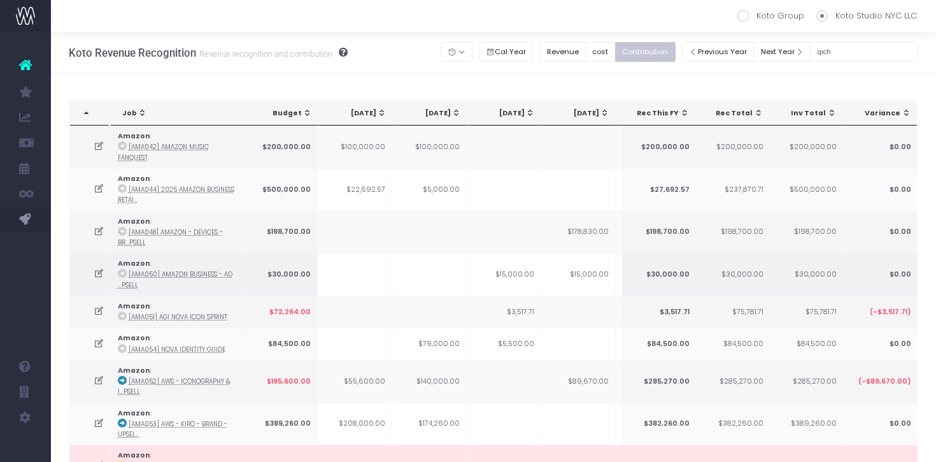
click at [490, 280] on td "$15,000.00" at bounding box center [504, 274] width 75 height 43
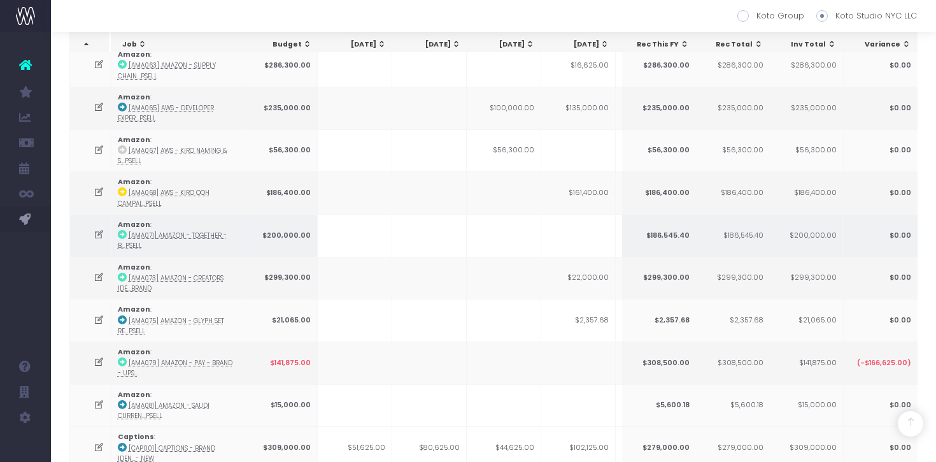
scroll to position [0, 75]
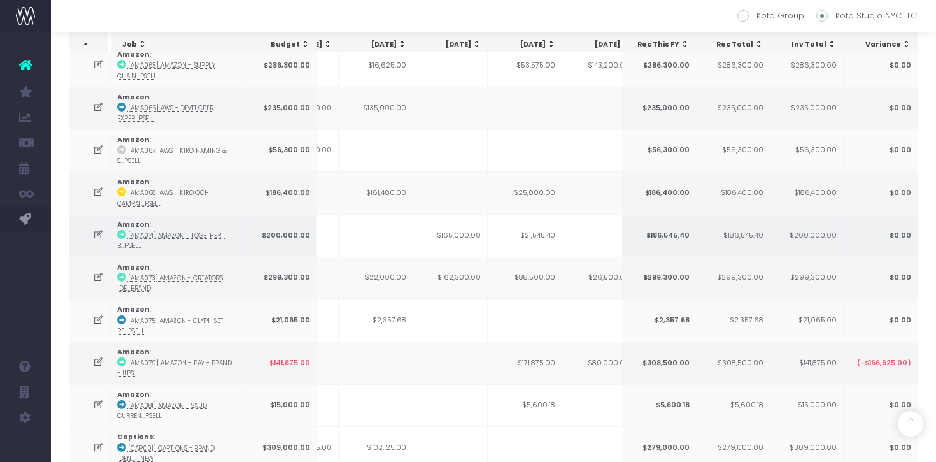
click at [536, 231] on td "$21,545.40" at bounding box center [525, 235] width 75 height 43
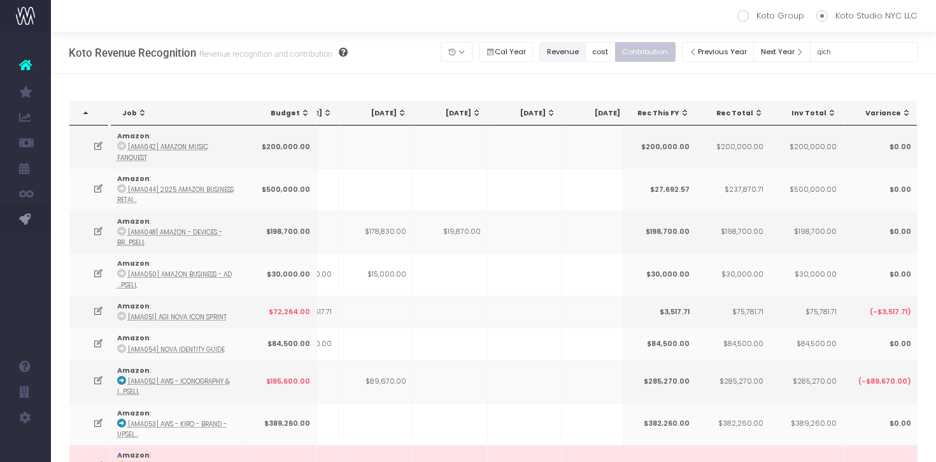
click at [585, 49] on button "Revenue" at bounding box center [562, 52] width 46 height 20
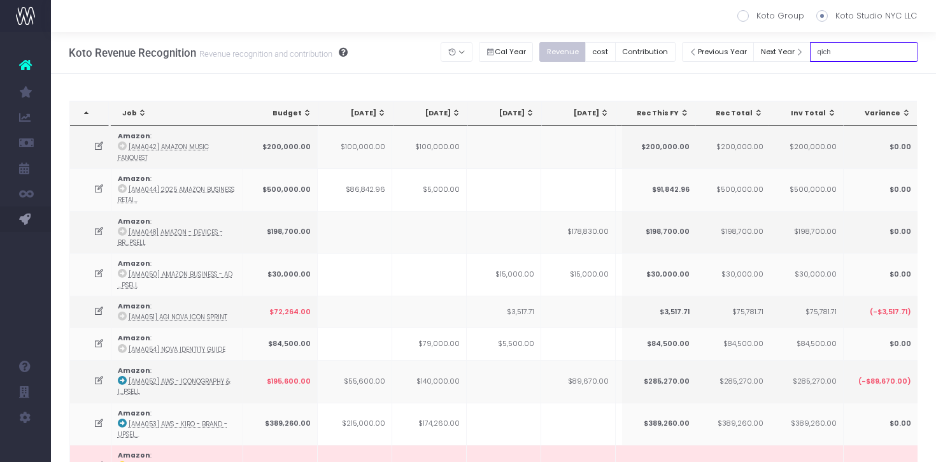
click at [860, 55] on input "qich" at bounding box center [864, 52] width 108 height 20
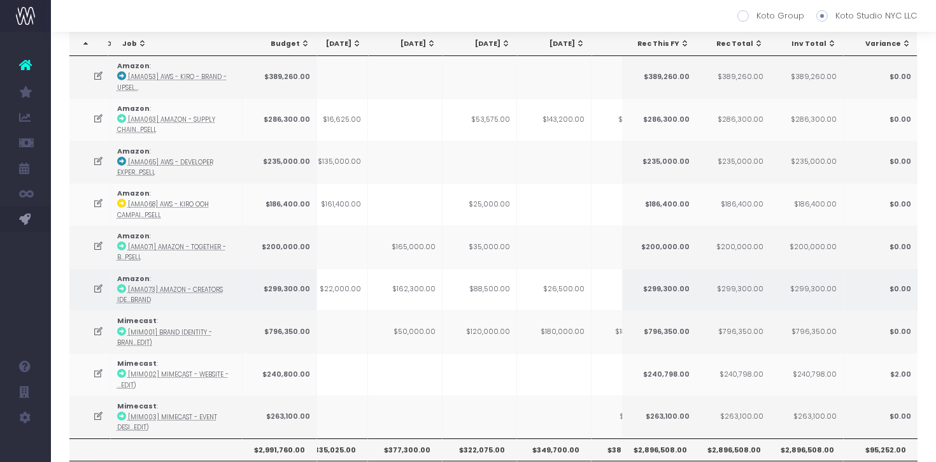
click at [501, 292] on td "$88,500.00" at bounding box center [480, 289] width 75 height 43
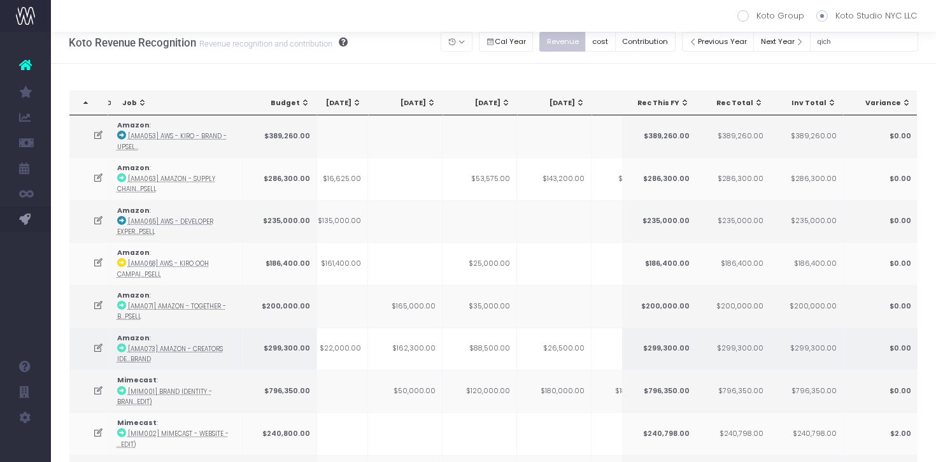
scroll to position [0, 0]
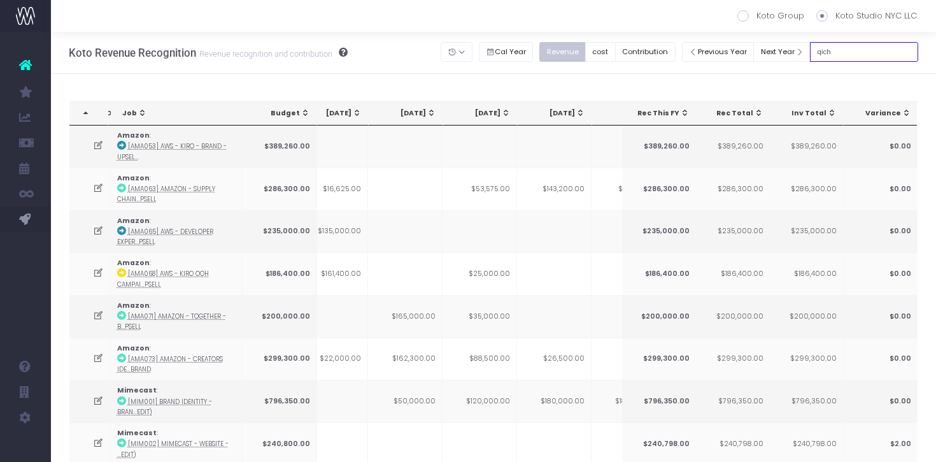
click at [864, 48] on input "qich" at bounding box center [864, 52] width 108 height 20
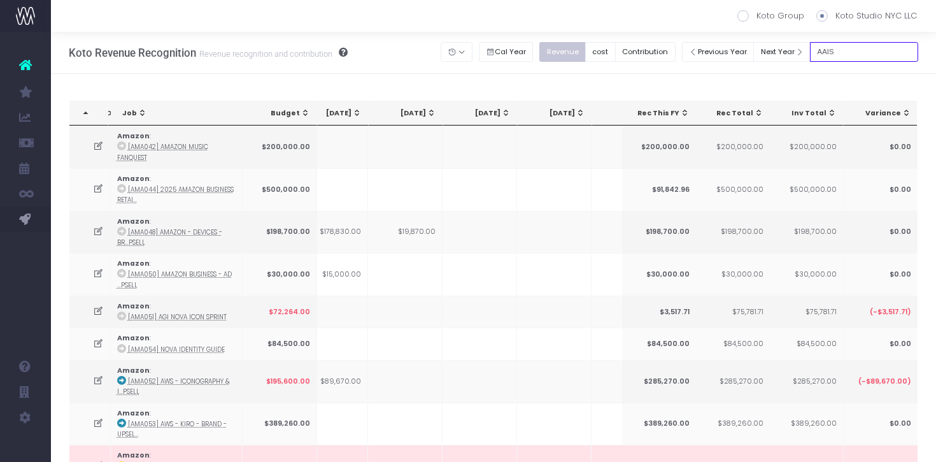
type input "AAIS"
